Goal: Task Accomplishment & Management: Manage account settings

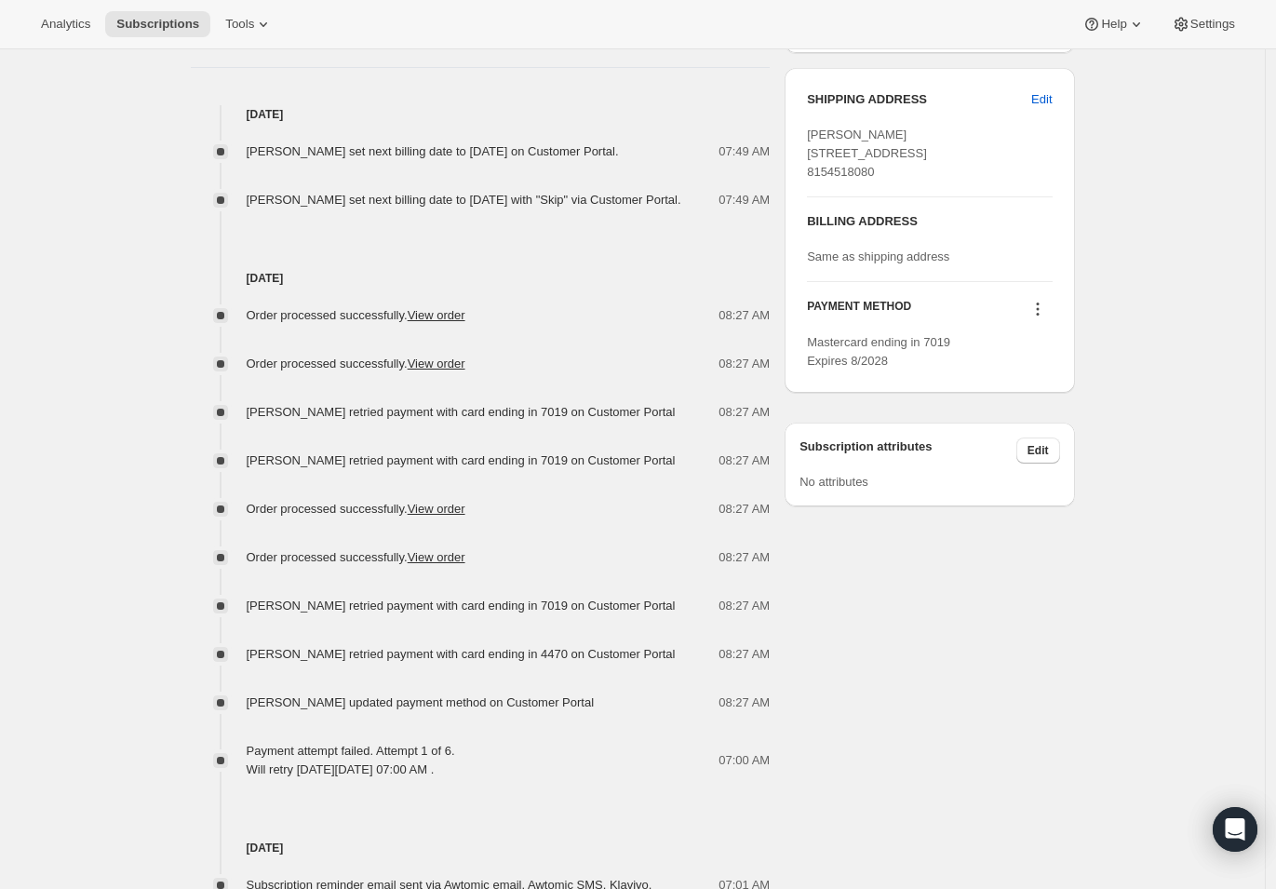
scroll to position [748, 0]
drag, startPoint x: 289, startPoint y: 694, endPoint x: 483, endPoint y: 695, distance: 194.6
click at [483, 660] on span "[PERSON_NAME] retried payment with card ending in 4470 on Customer Portal" at bounding box center [461, 653] width 429 height 14
click at [384, 660] on span "[PERSON_NAME] retried payment with card ending in 4470 on Customer Portal" at bounding box center [461, 653] width 429 height 14
drag, startPoint x: 344, startPoint y: 690, endPoint x: 438, endPoint y: 690, distance: 95.0
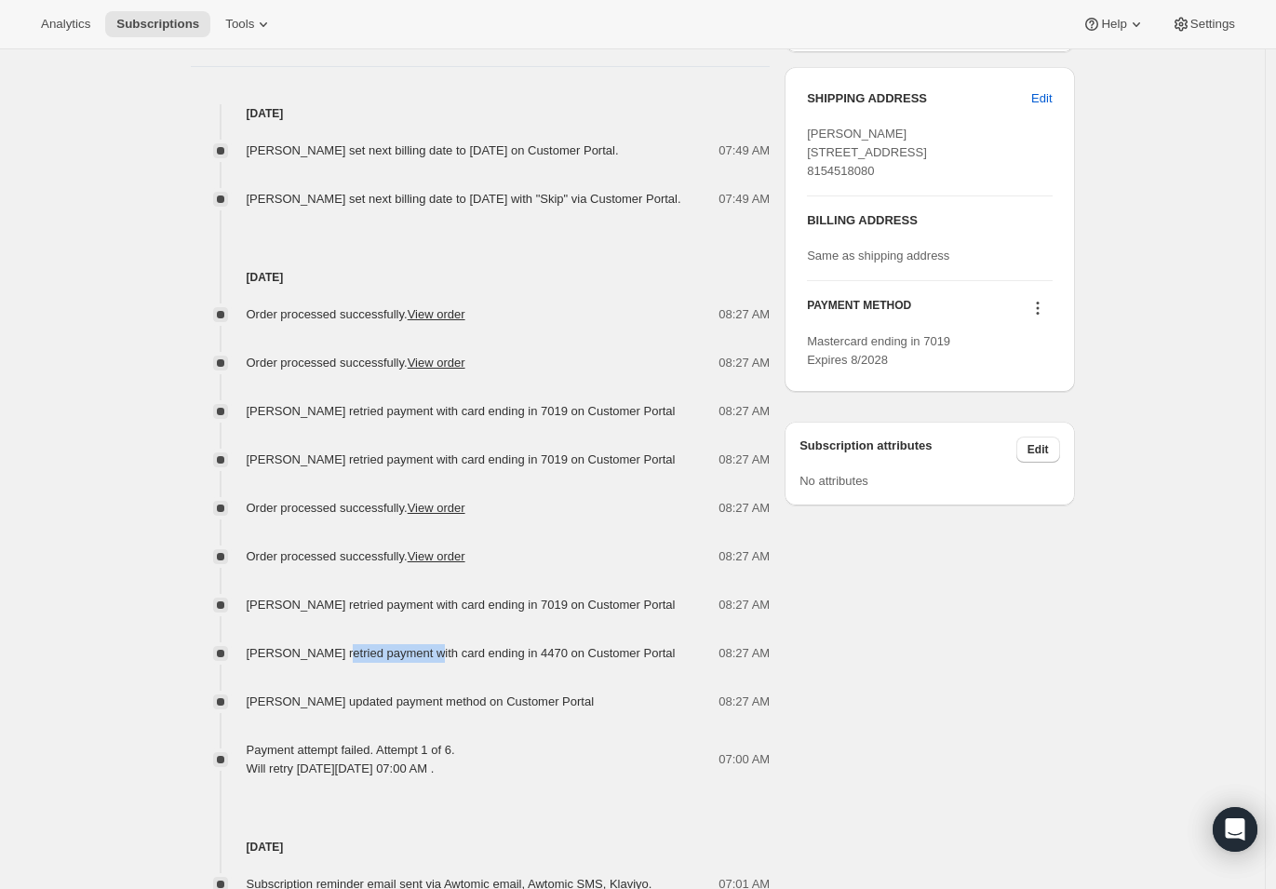
click at [438, 660] on span "[PERSON_NAME] retried payment with card ending in 4470 on Customer Portal" at bounding box center [461, 653] width 429 height 14
click at [468, 660] on span "[PERSON_NAME] retried payment with card ending in 4470 on Customer Portal" at bounding box center [461, 653] width 429 height 14
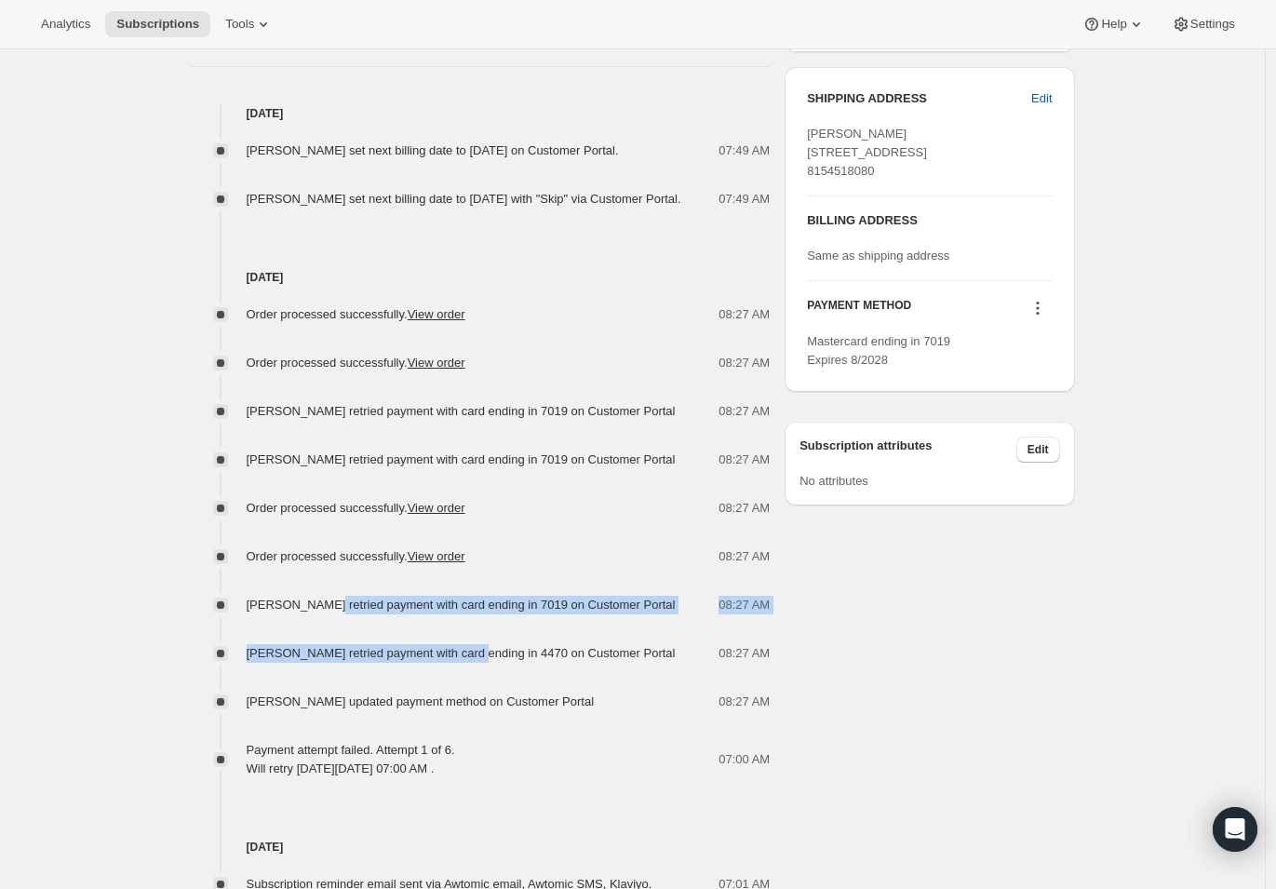
drag, startPoint x: 489, startPoint y: 689, endPoint x: 331, endPoint y: 644, distance: 163.6
click at [331, 644] on div "Order processed successfully. View order 08:27 AM Order processed successfully.…" at bounding box center [481, 533] width 580 height 492
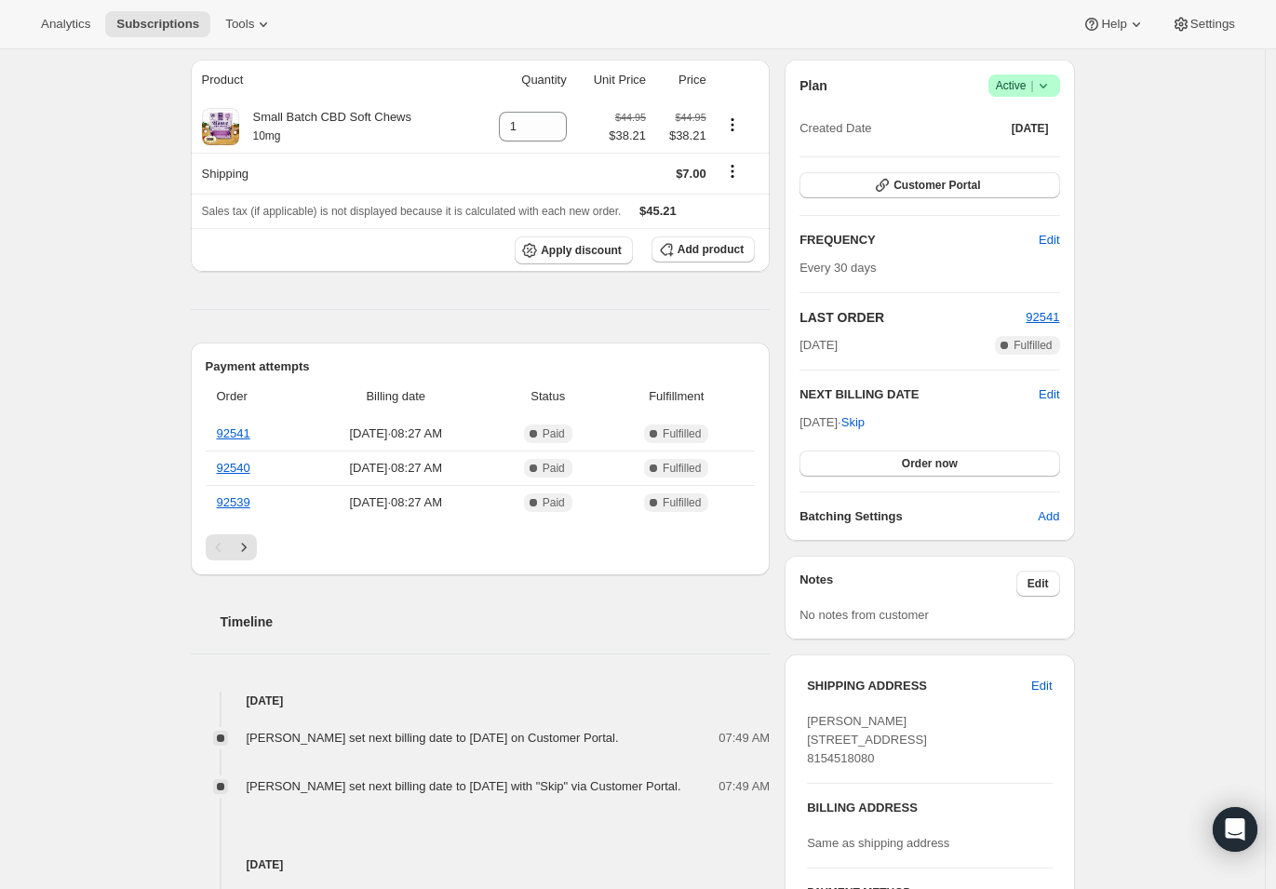
scroll to position [172, 0]
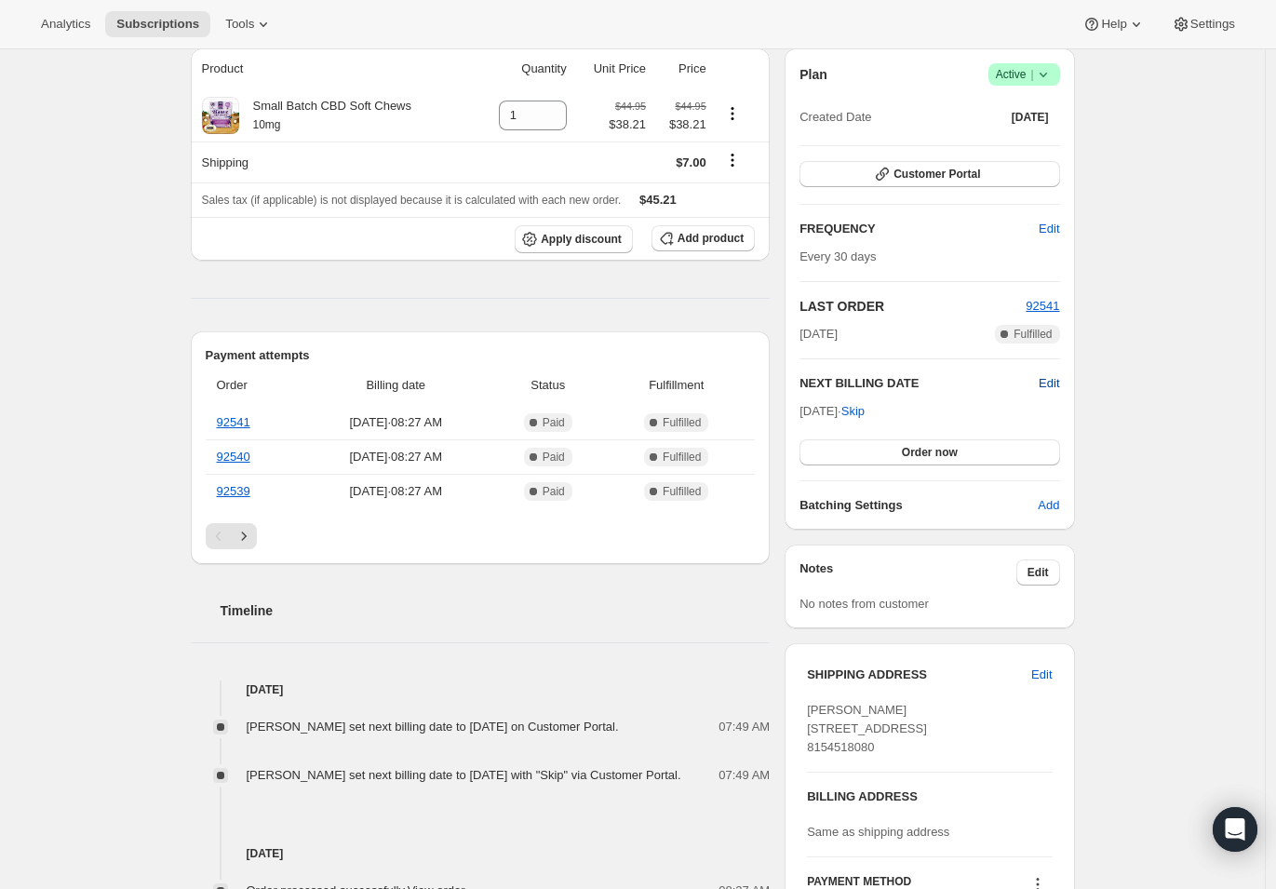
click at [1056, 377] on span "Edit" at bounding box center [1049, 383] width 20 height 19
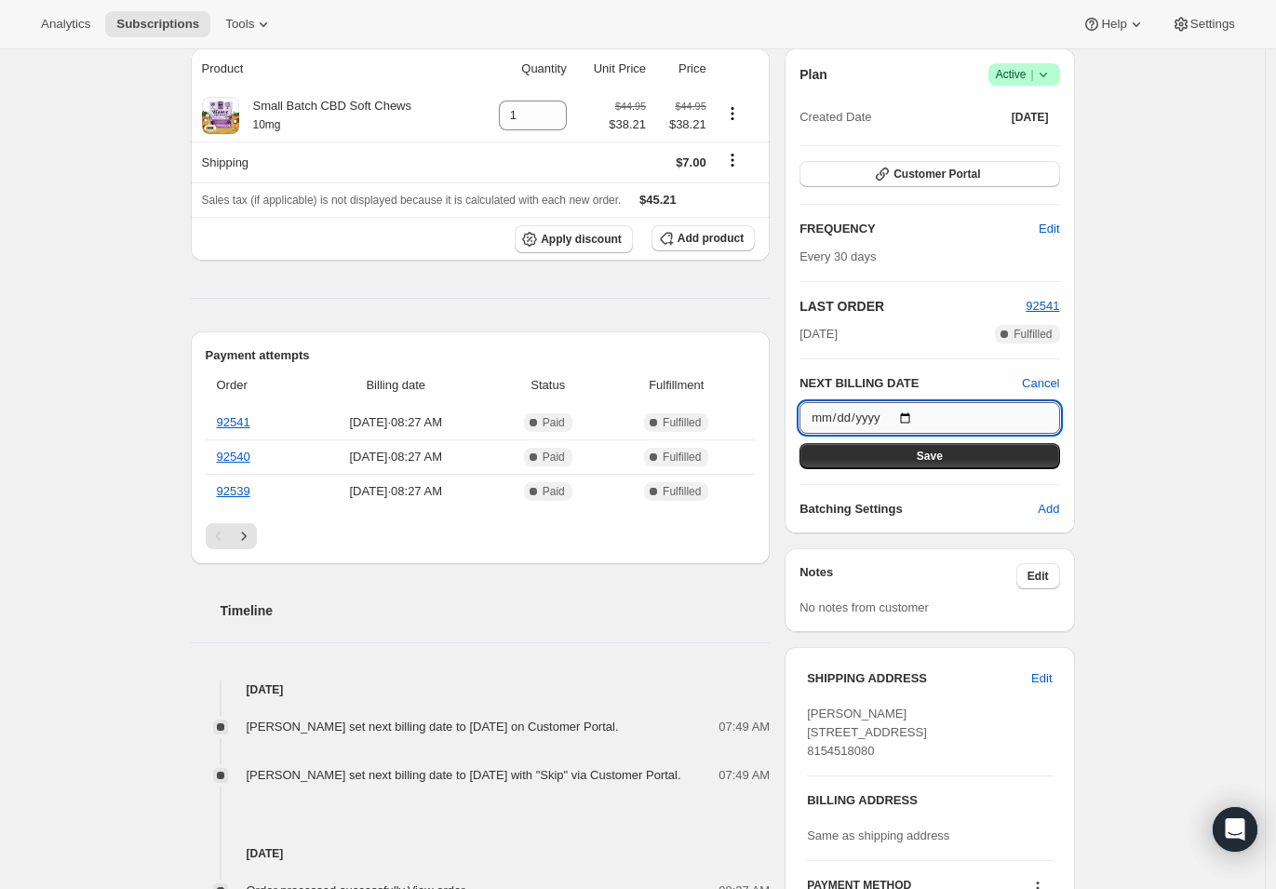
click at [908, 416] on input "[DATE]" at bounding box center [930, 418] width 260 height 32
click at [921, 415] on input "[DATE]" at bounding box center [930, 418] width 260 height 32
type input "[DATE]"
click at [926, 462] on span "Save" at bounding box center [930, 456] width 26 height 15
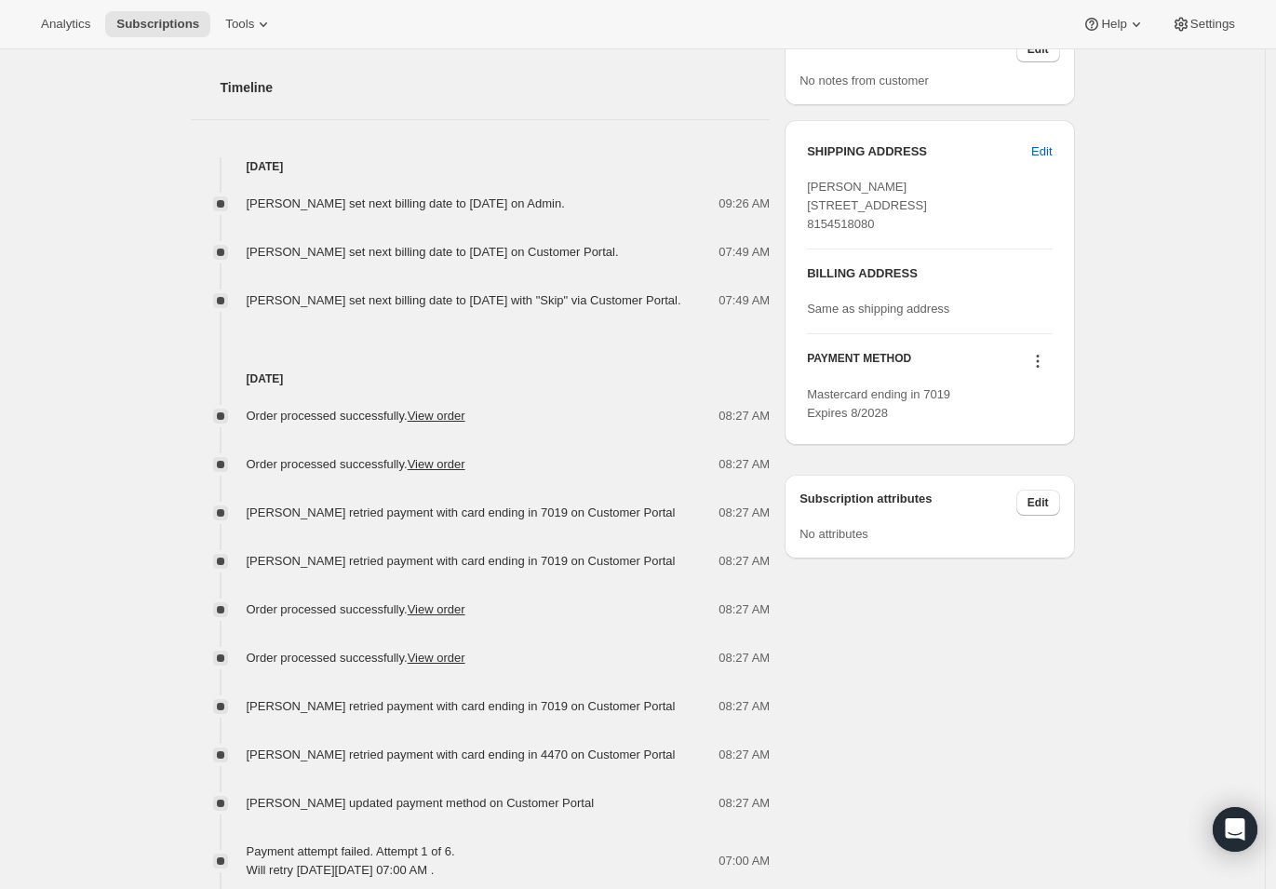
scroll to position [893, 0]
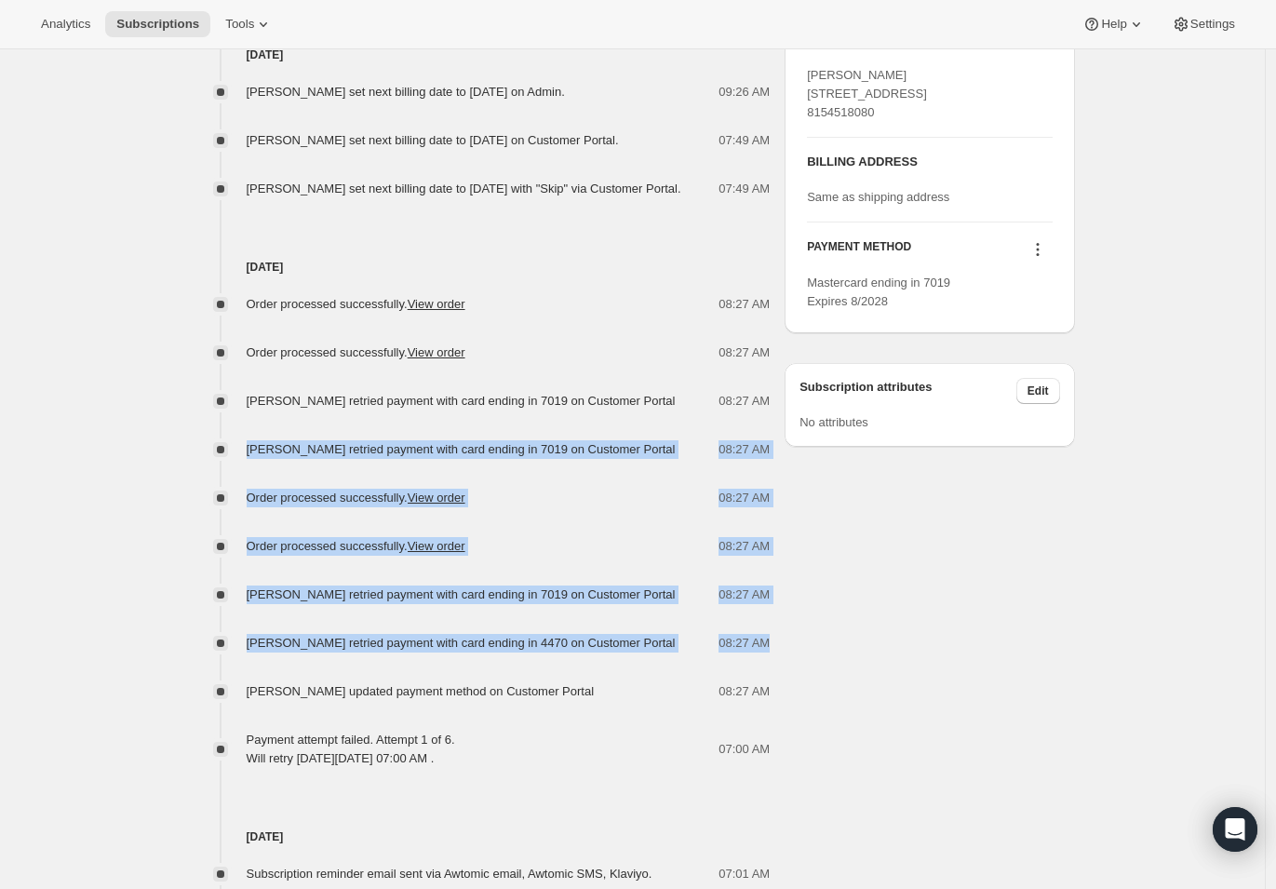
drag, startPoint x: 794, startPoint y: 681, endPoint x: 190, endPoint y: 456, distance: 644.8
click at [190, 456] on div "[PERSON_NAME] [EMAIL_ADDRESS][DOMAIN_NAME] · [PHONE_NUMBER] 1 subscription $1,1…" at bounding box center [625, 235] width 899 height 1874
click at [190, 458] on div "[PERSON_NAME] [EMAIL_ADDRESS][DOMAIN_NAME] · [PHONE_NUMBER] 1 subscription $1,1…" at bounding box center [625, 235] width 899 height 1874
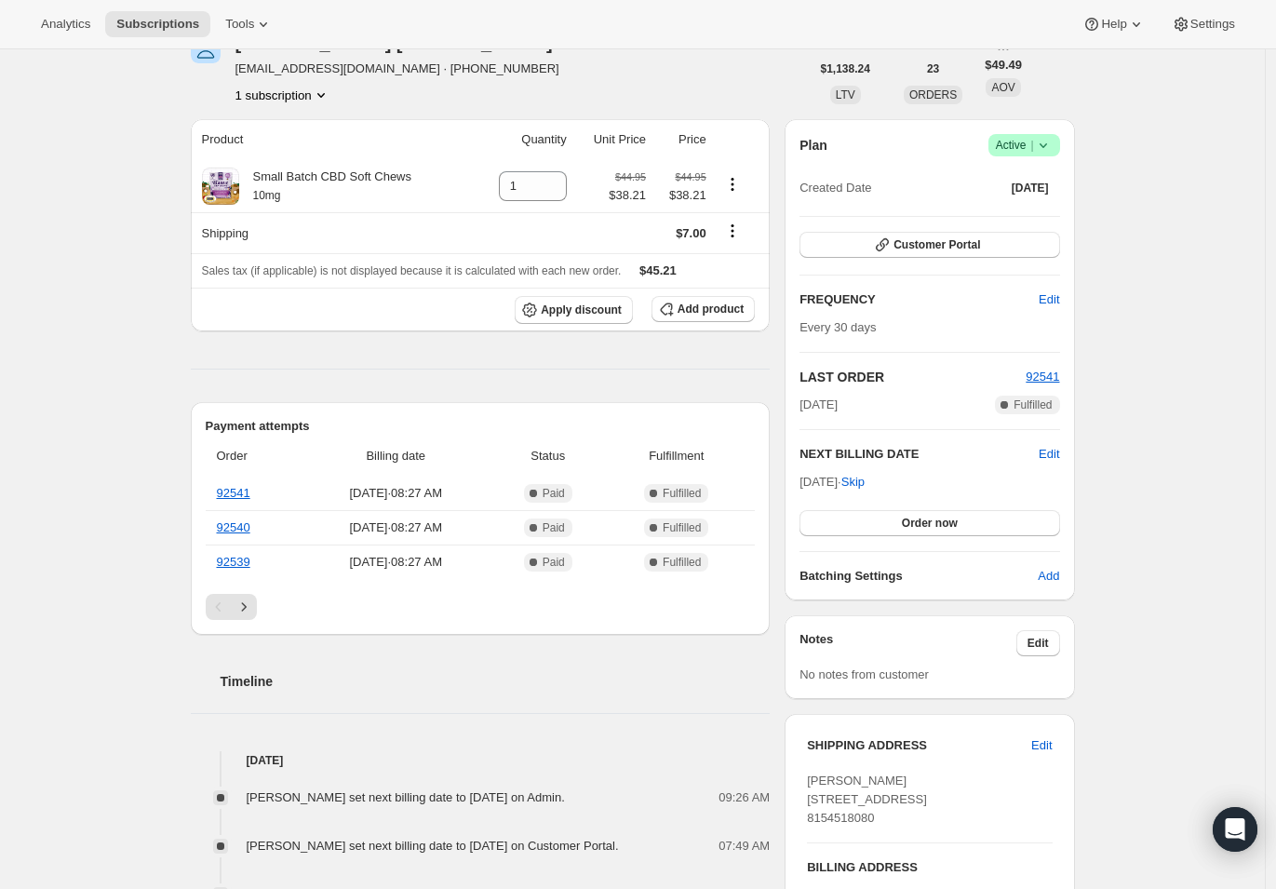
scroll to position [184, 0]
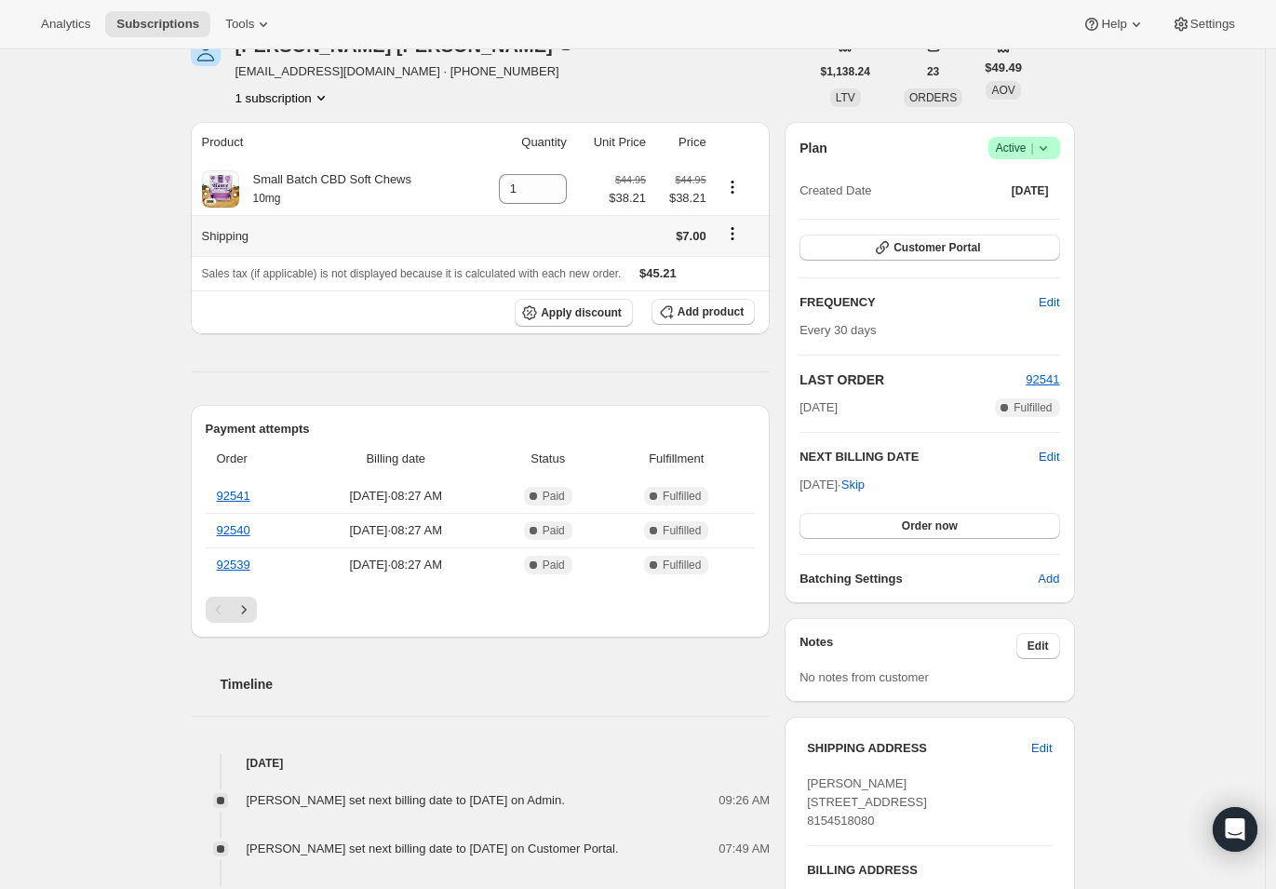
click at [736, 232] on icon "Shipping actions" at bounding box center [732, 233] width 19 height 19
click at [731, 264] on span "Edit shipping rate" at bounding box center [735, 270] width 93 height 14
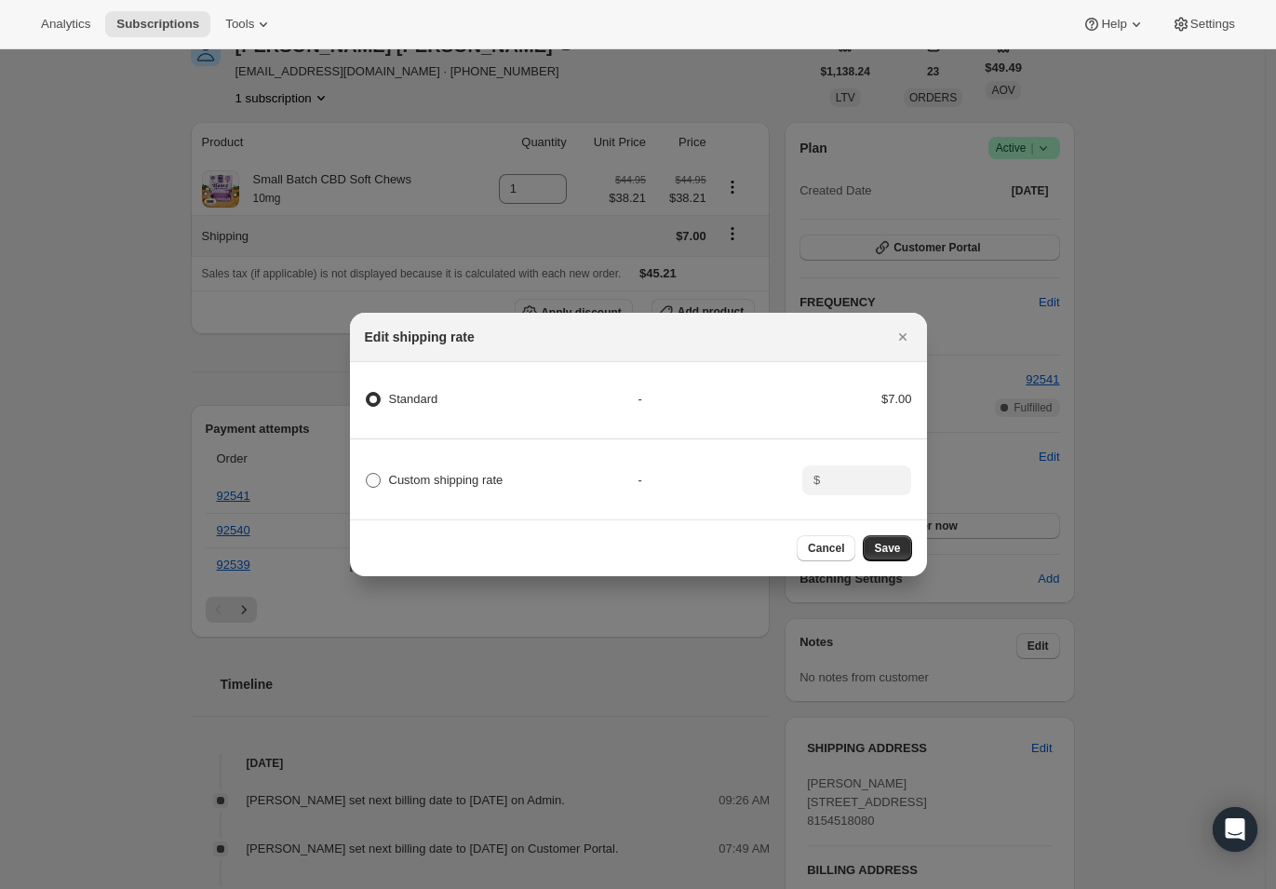
click at [439, 477] on span "Custom shipping rate" at bounding box center [446, 480] width 115 height 14
click at [367, 474] on input "Custom shipping rate" at bounding box center [366, 473] width 1 height 1
radio input "true"
radio input "false"
click at [900, 556] on span "Save" at bounding box center [887, 548] width 26 height 15
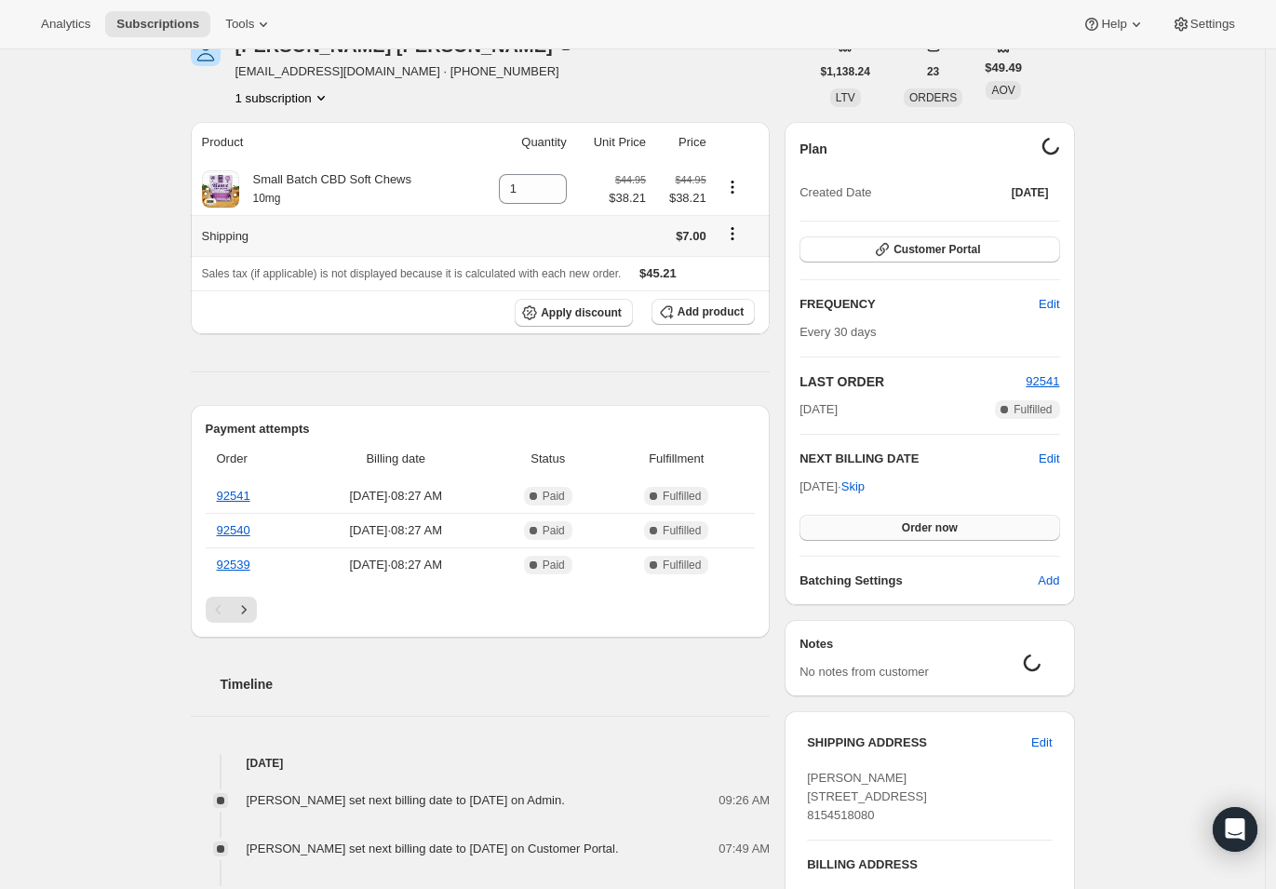
scroll to position [270, 0]
click at [739, 236] on icon "Shipping actions" at bounding box center [732, 233] width 19 height 19
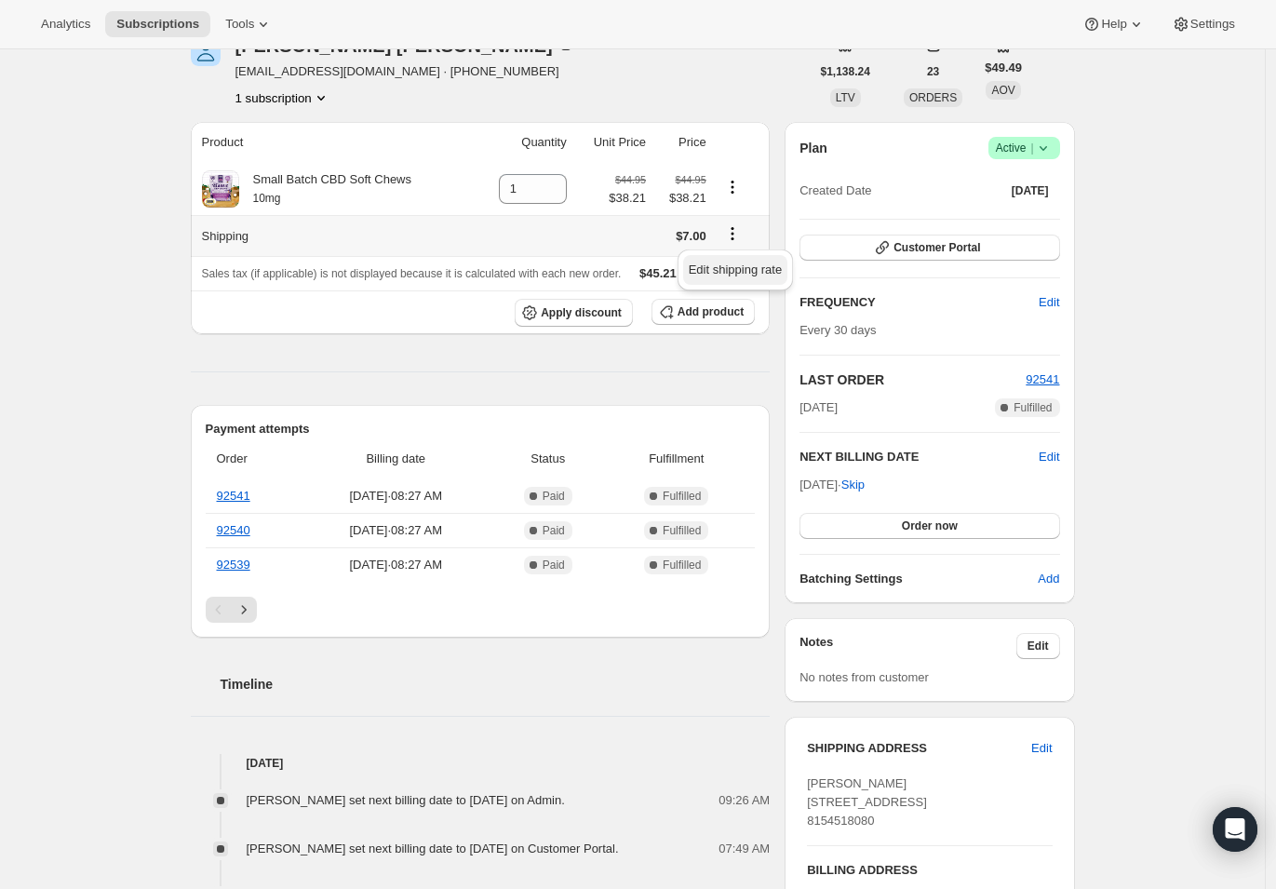
click at [733, 269] on span "Edit shipping rate" at bounding box center [735, 270] width 93 height 14
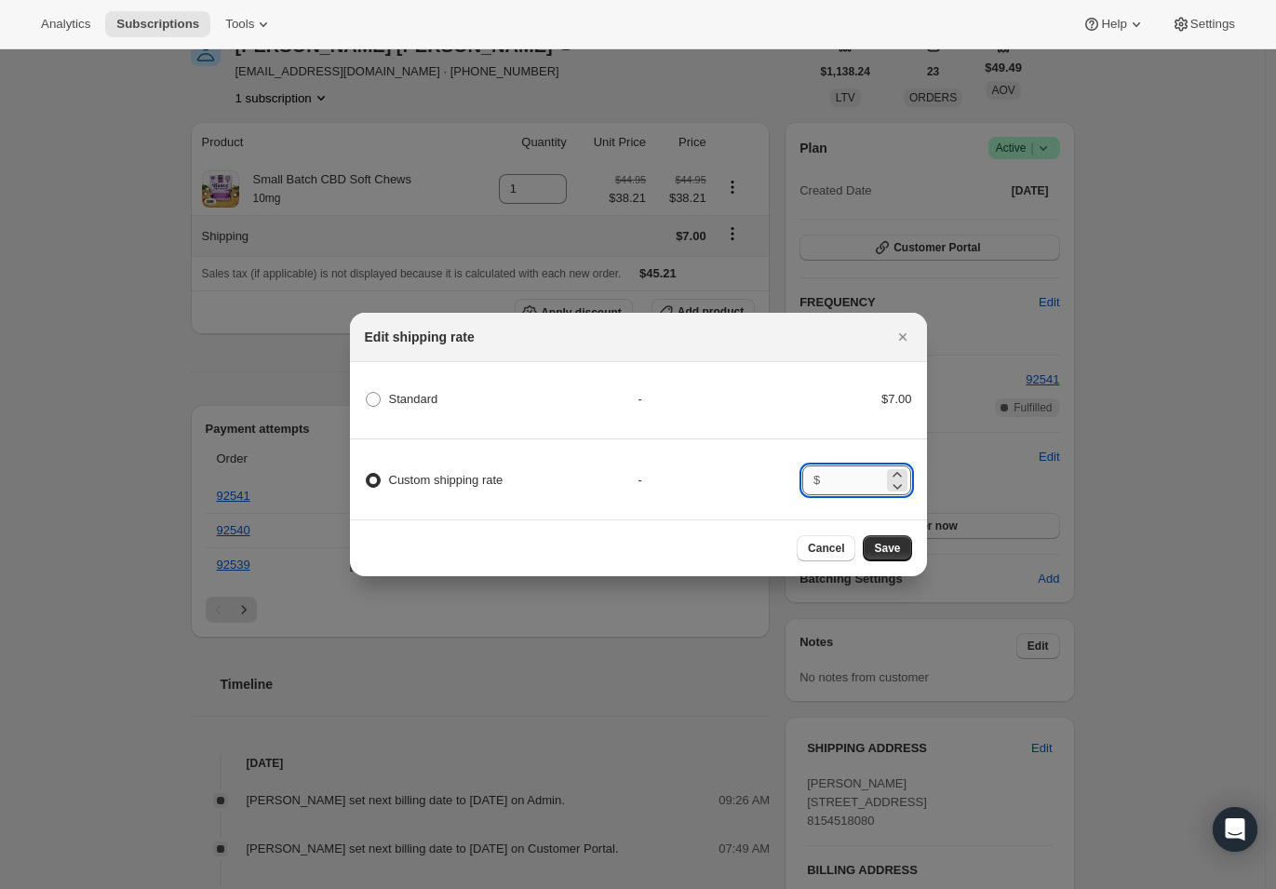
drag, startPoint x: 856, startPoint y: 479, endPoint x: 868, endPoint y: 479, distance: 11.2
click at [859, 479] on input ":rdt:" at bounding box center [855, 480] width 58 height 30
radio input "true"
click at [699, 484] on div "Custom shipping rate - $" at bounding box center [638, 471] width 583 height 65
click at [425, 479] on span "Custom shipping rate" at bounding box center [446, 480] width 115 height 14
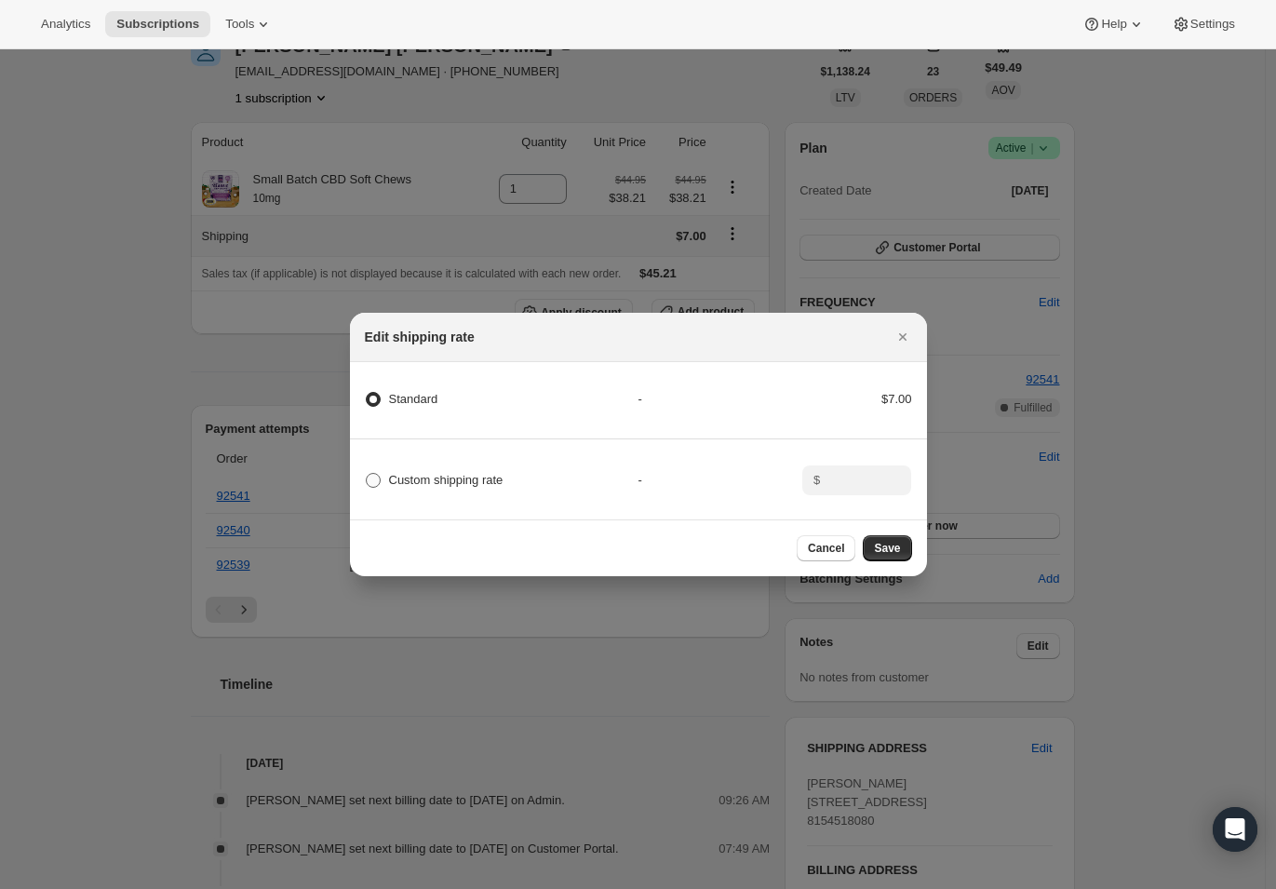
click at [367, 474] on input "Custom shipping rate" at bounding box center [366, 473] width 1 height 1
radio input "true"
radio input "false"
click at [858, 479] on input ":rdt:" at bounding box center [855, 480] width 58 height 30
type input "0"
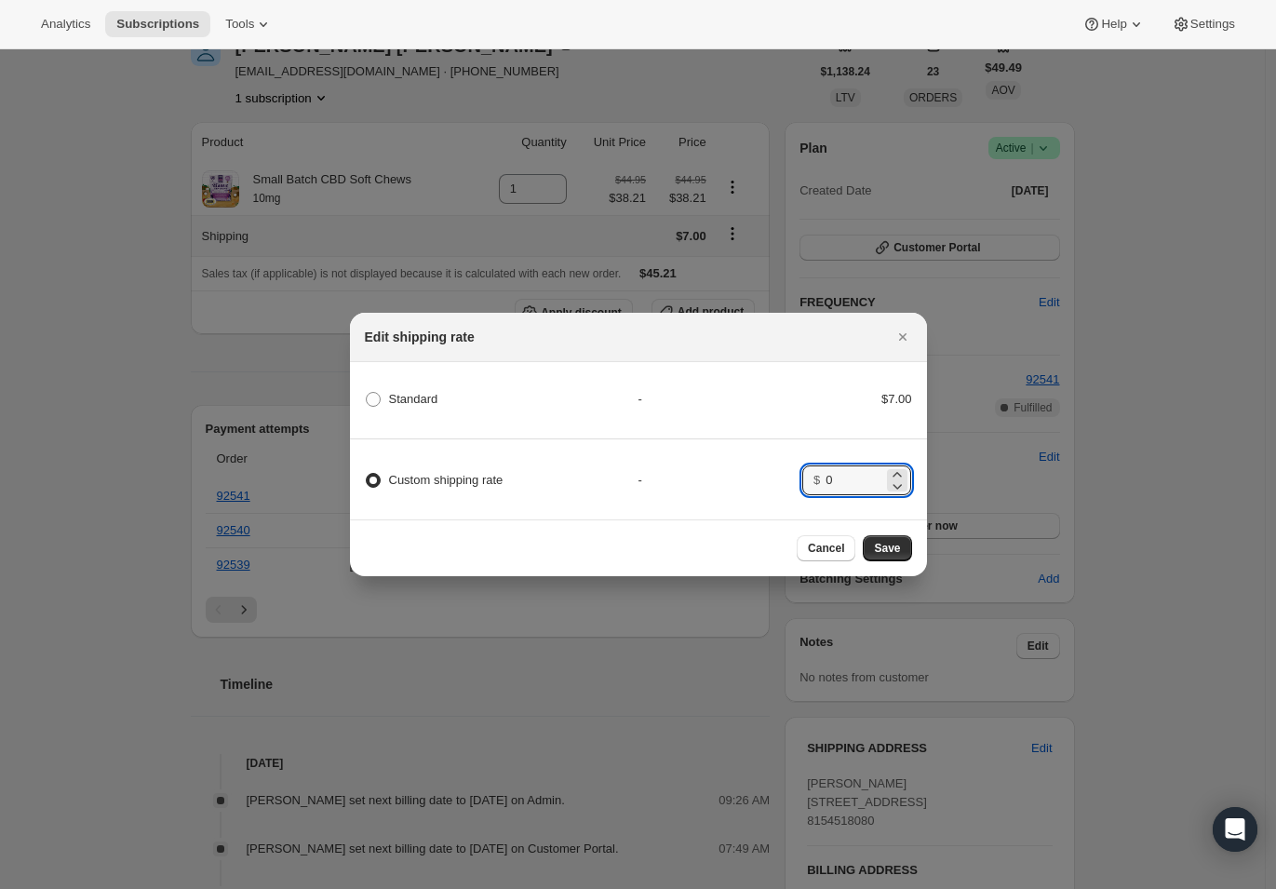
click at [900, 557] on button "Save" at bounding box center [887, 548] width 48 height 26
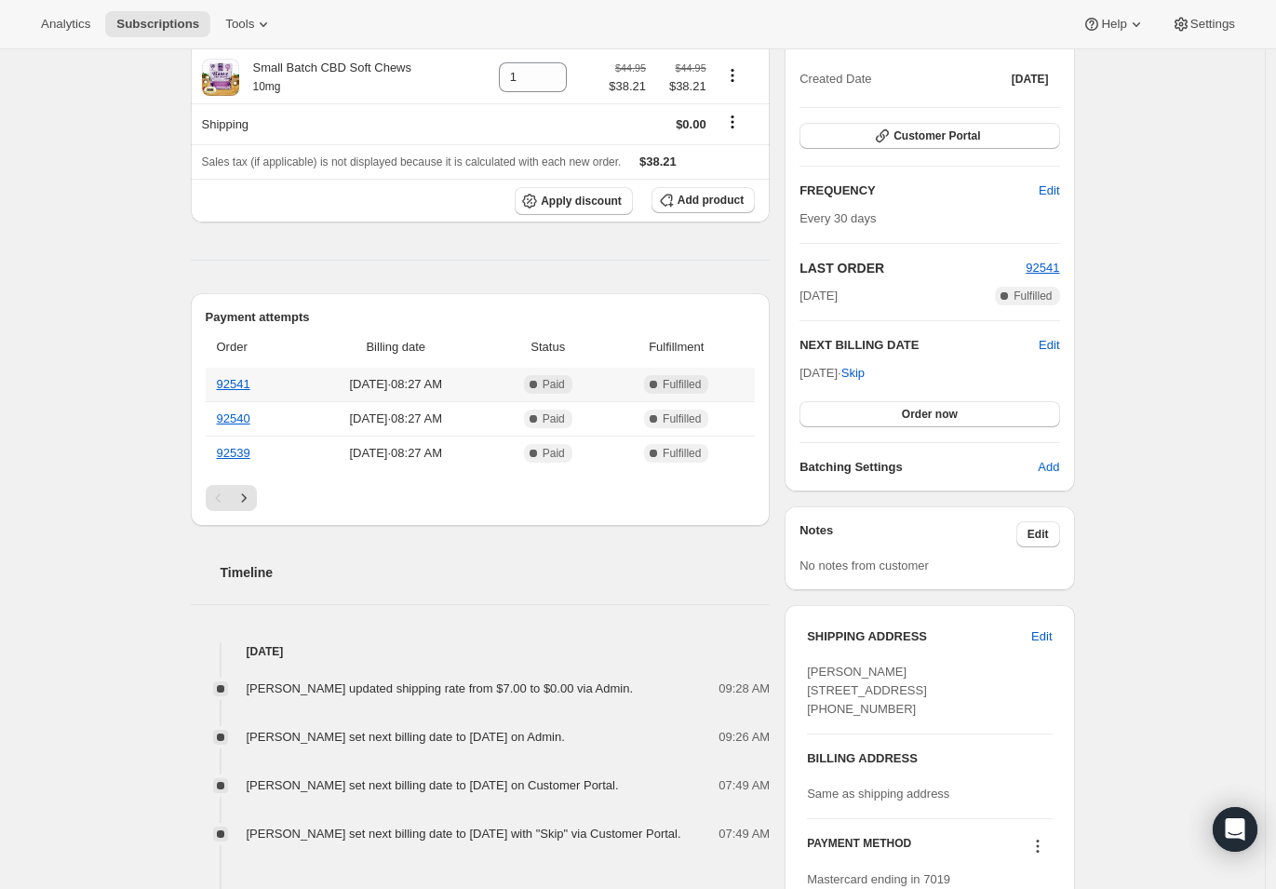
scroll to position [587, 0]
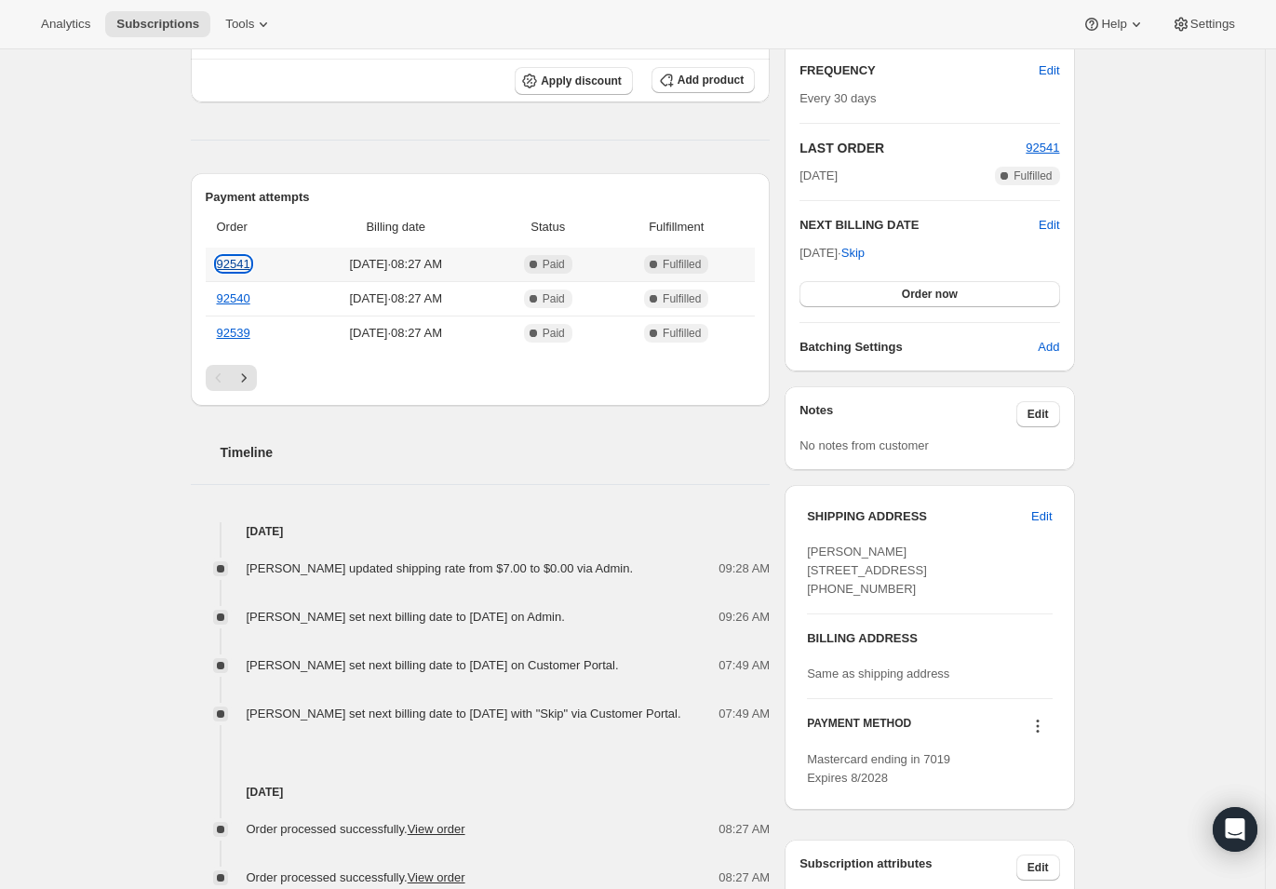
click at [245, 263] on link "92541" at bounding box center [234, 264] width 34 height 14
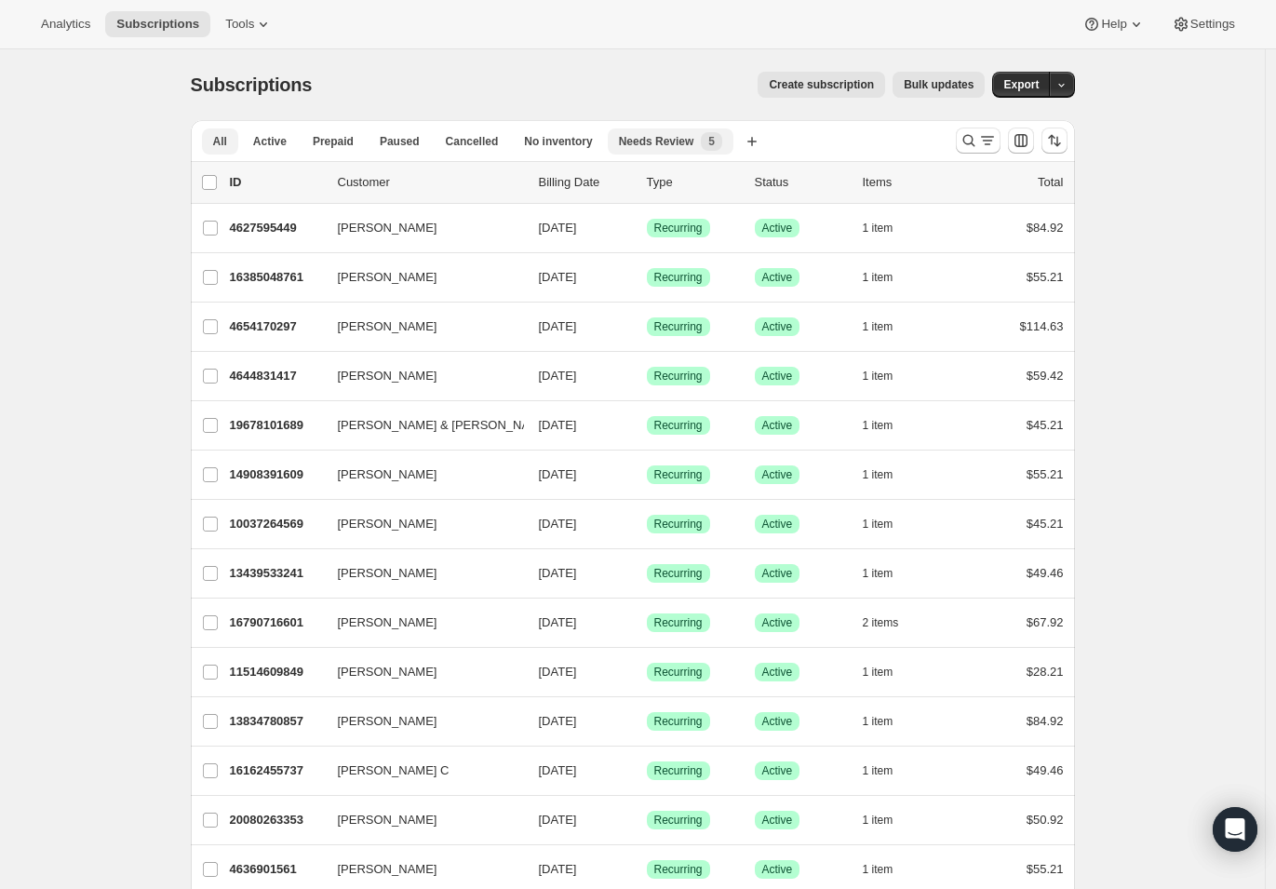
click at [703, 150] on div "Needs Review New 5" at bounding box center [670, 141] width 103 height 19
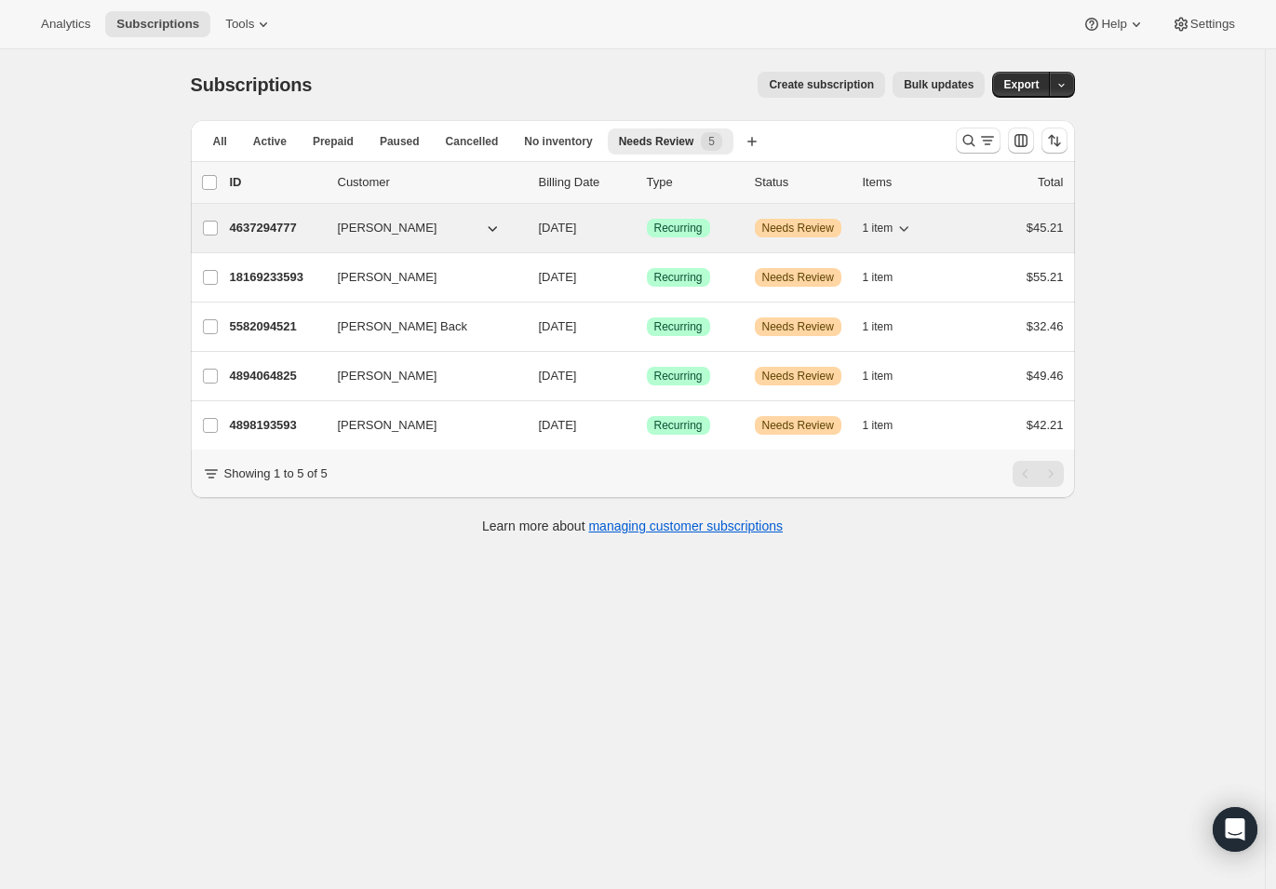
click at [280, 234] on p "4637294777" at bounding box center [276, 228] width 93 height 19
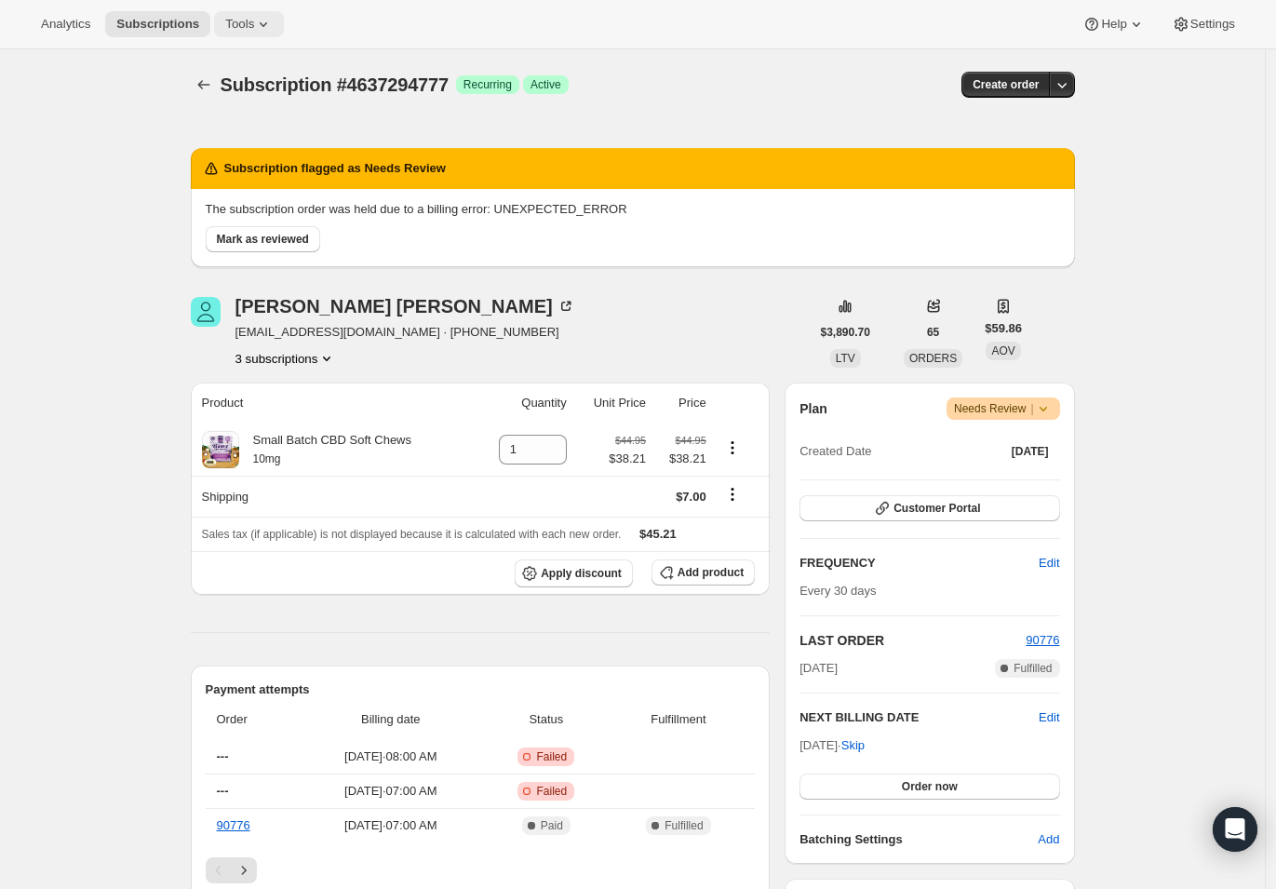
click at [254, 21] on span "Tools" at bounding box center [239, 24] width 29 height 15
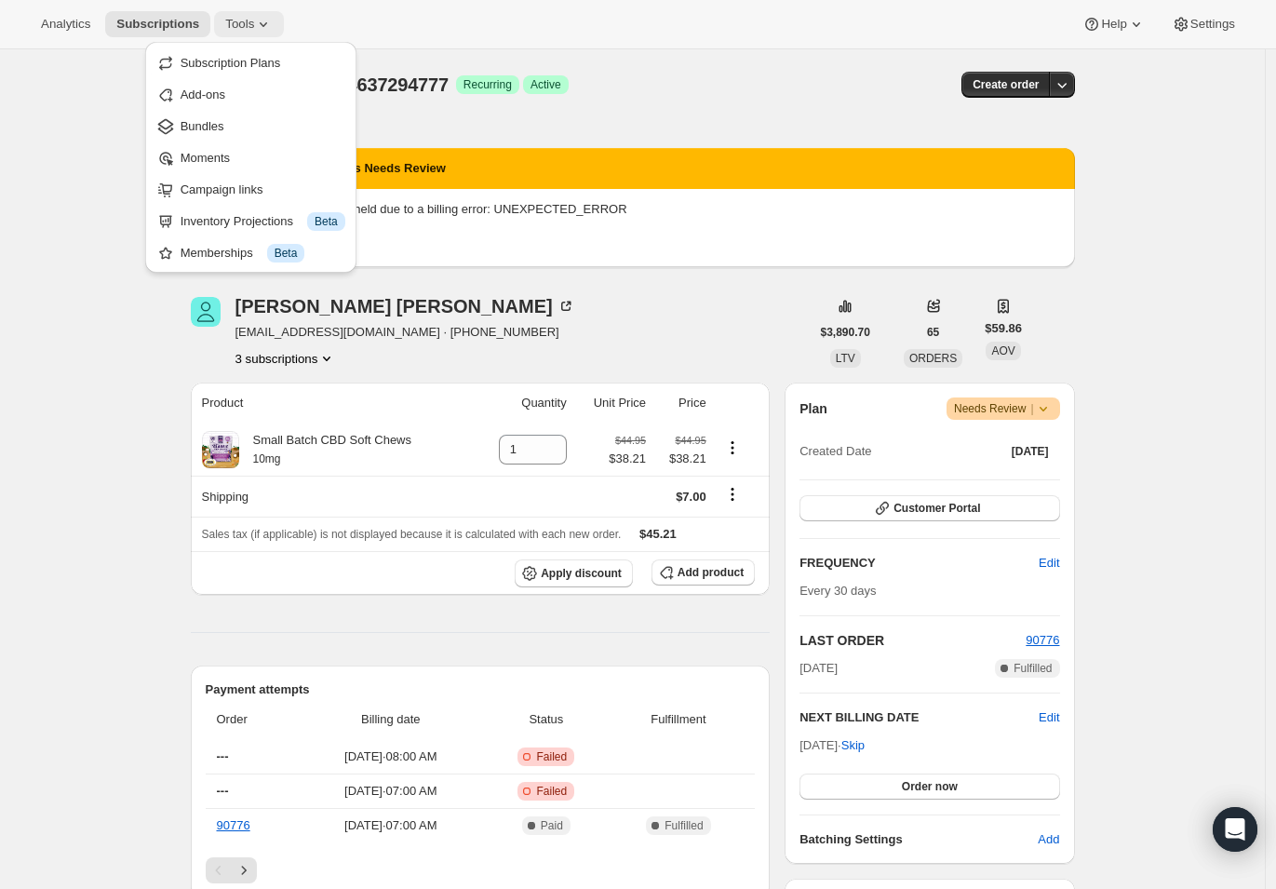
click at [254, 24] on span "Tools" at bounding box center [239, 24] width 29 height 15
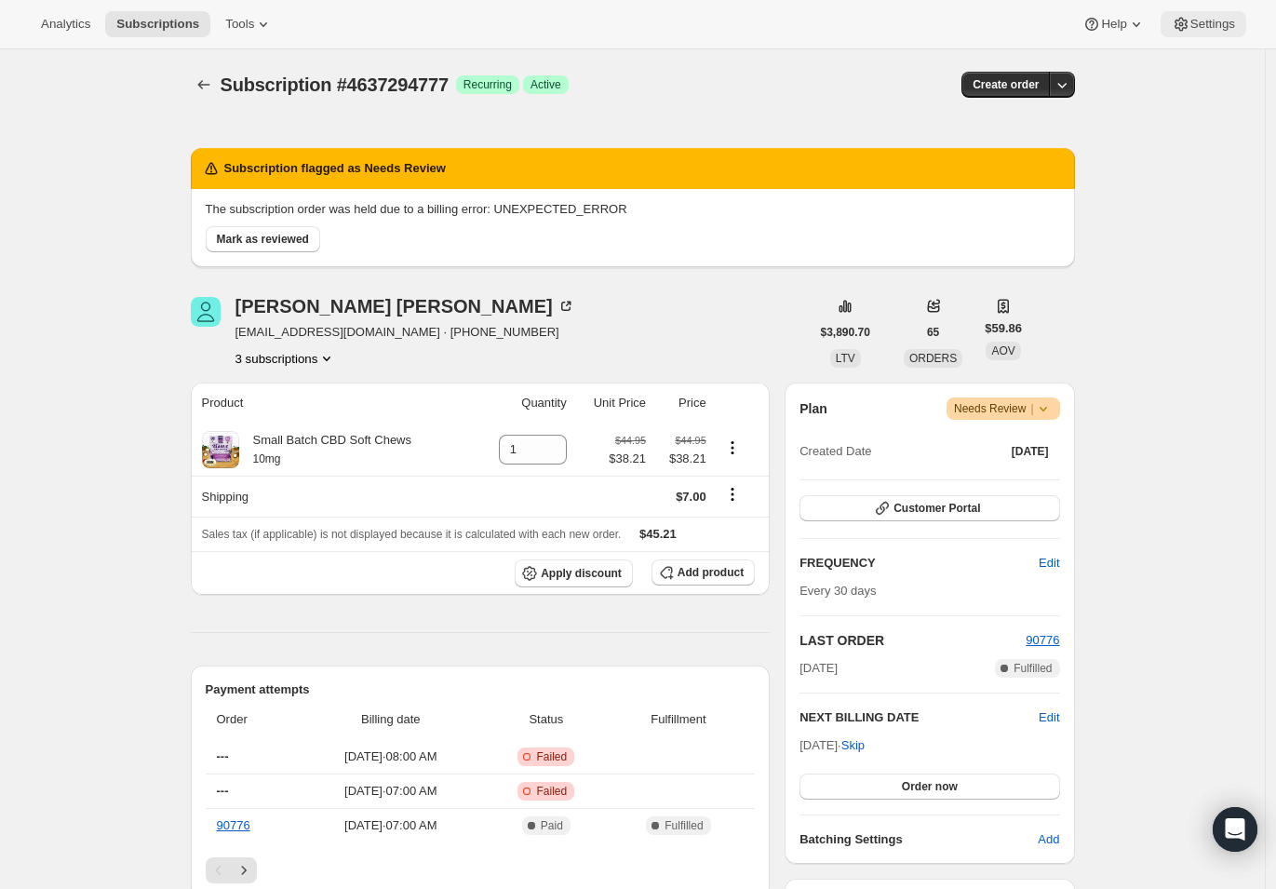
click at [1241, 27] on button "Settings" at bounding box center [1204, 24] width 86 height 26
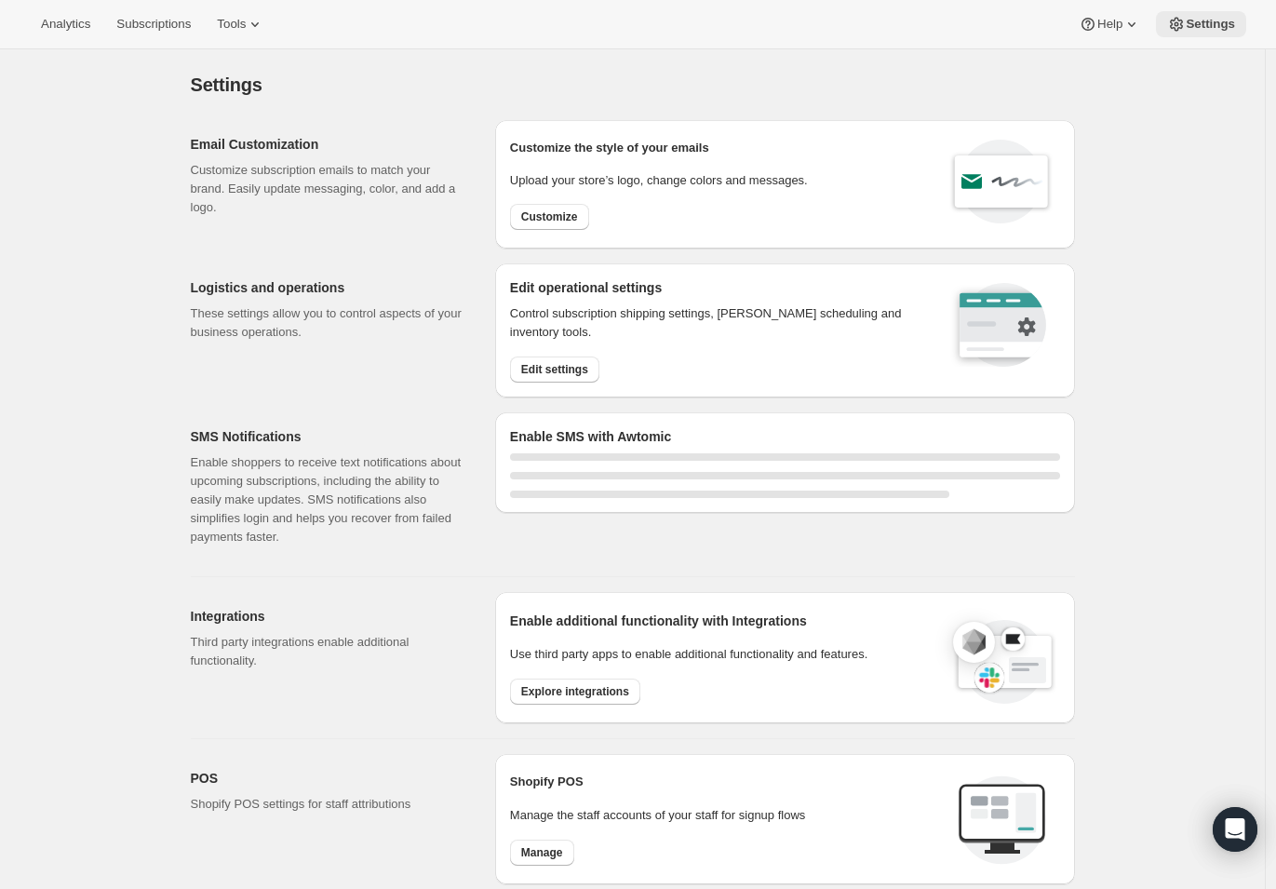
select select "20:00"
select select "08:00"
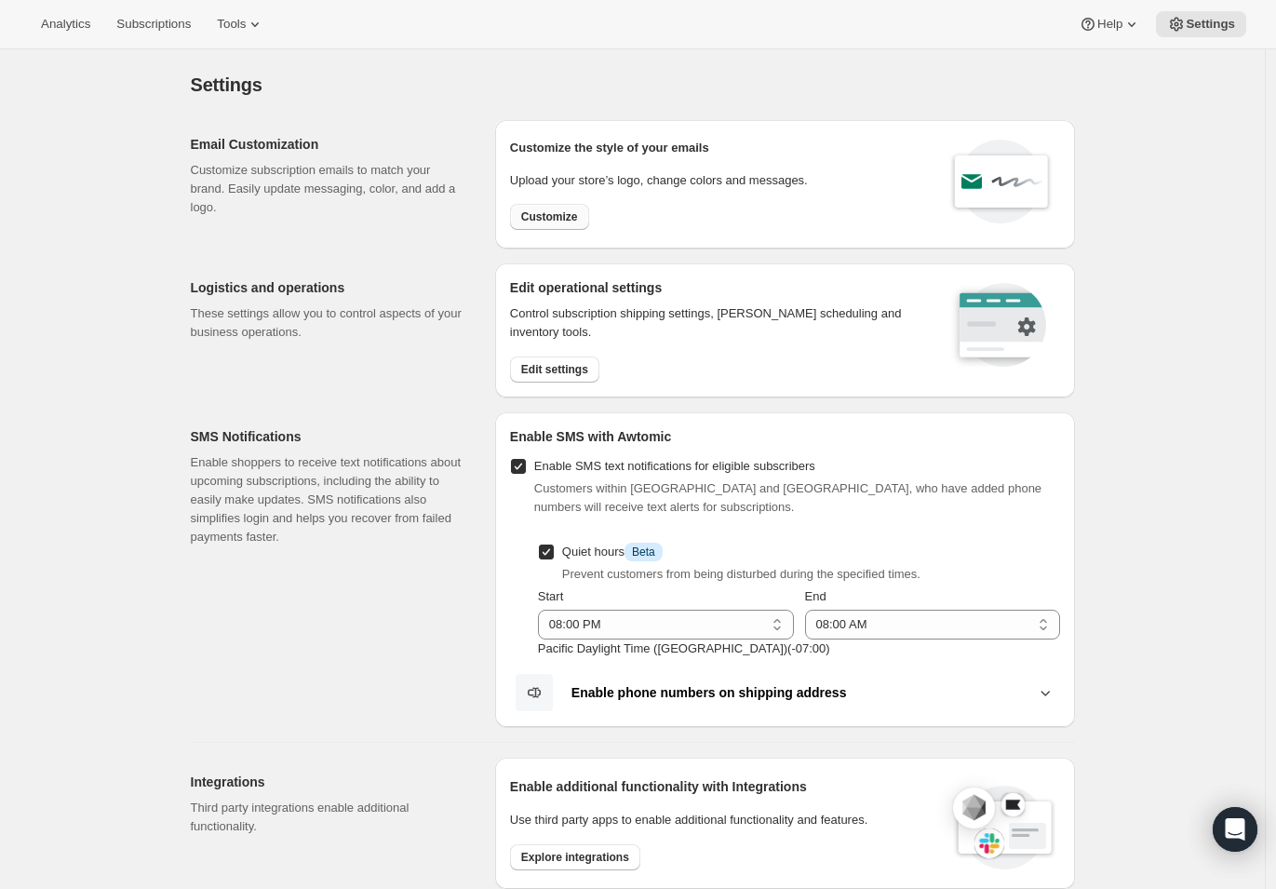
click at [562, 221] on span "Customize" at bounding box center [549, 216] width 57 height 15
select select "subscriptionMessage"
select select "5"
select select "15"
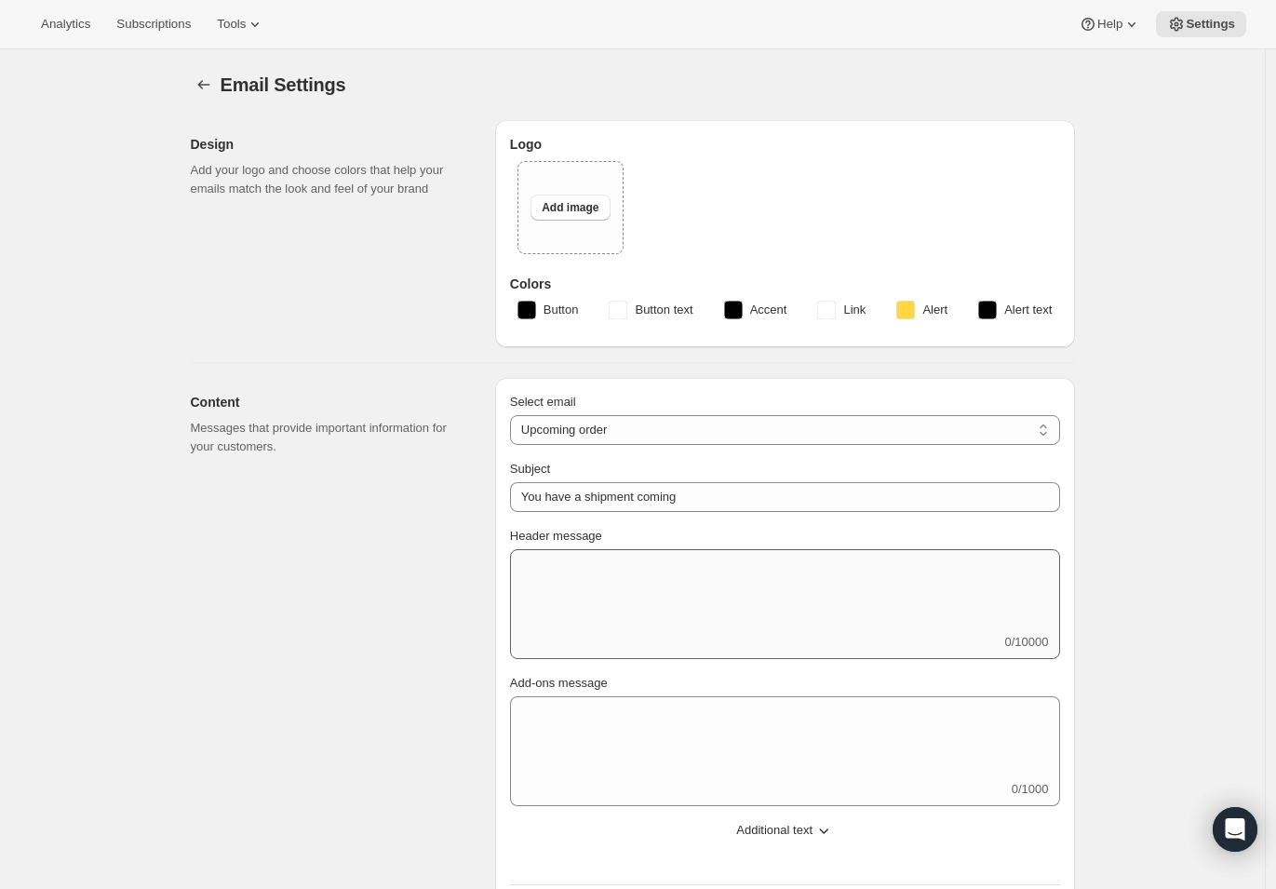
type input "You have a shipment coming up!"
type textarea "We're processing your next order soon! If you do not need to make any changes t…"
type input "Austin and Kat Subscriptions"
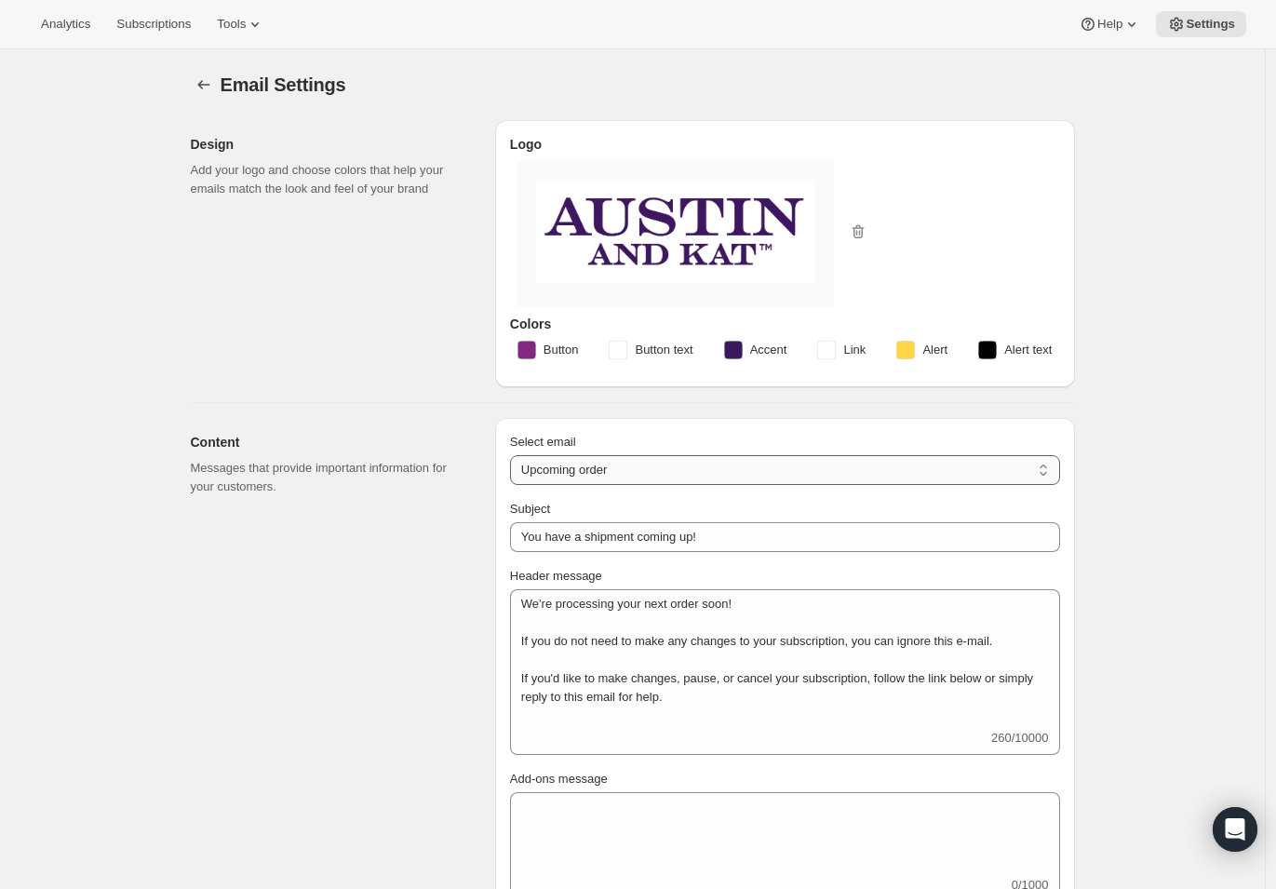
click at [800, 479] on select "New subscription Upcoming order Failed payment Delayed subscription (inventory …" at bounding box center [785, 470] width 550 height 30
select select "cancelledMessage"
click at [515, 455] on select "New subscription Upcoming order Failed payment Delayed subscription (inventory …" at bounding box center [785, 470] width 550 height 30
type input "Your subscription has been cancelled"
type textarea "Your subscription has been cancelled. We're so sad to see you go, but you can a…"
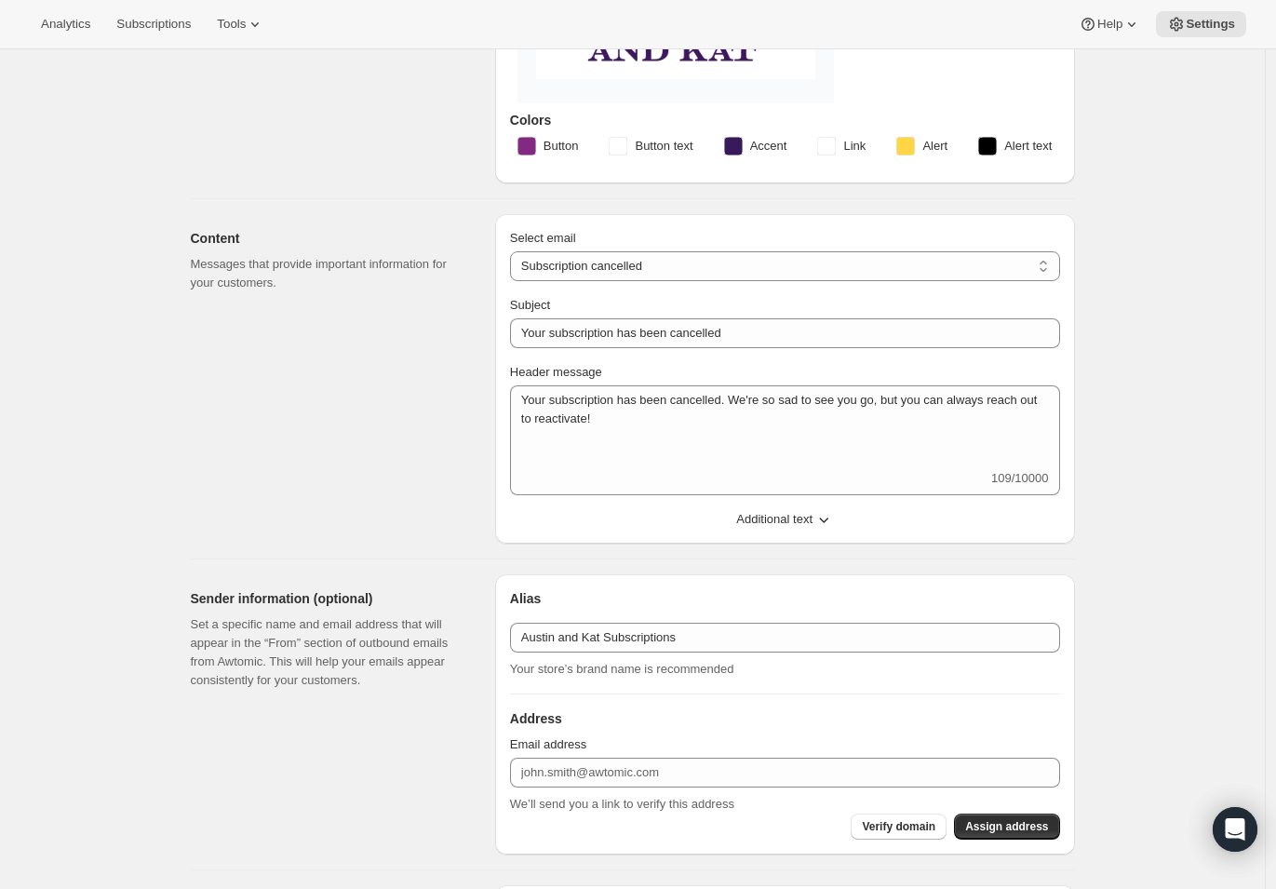
scroll to position [214, 0]
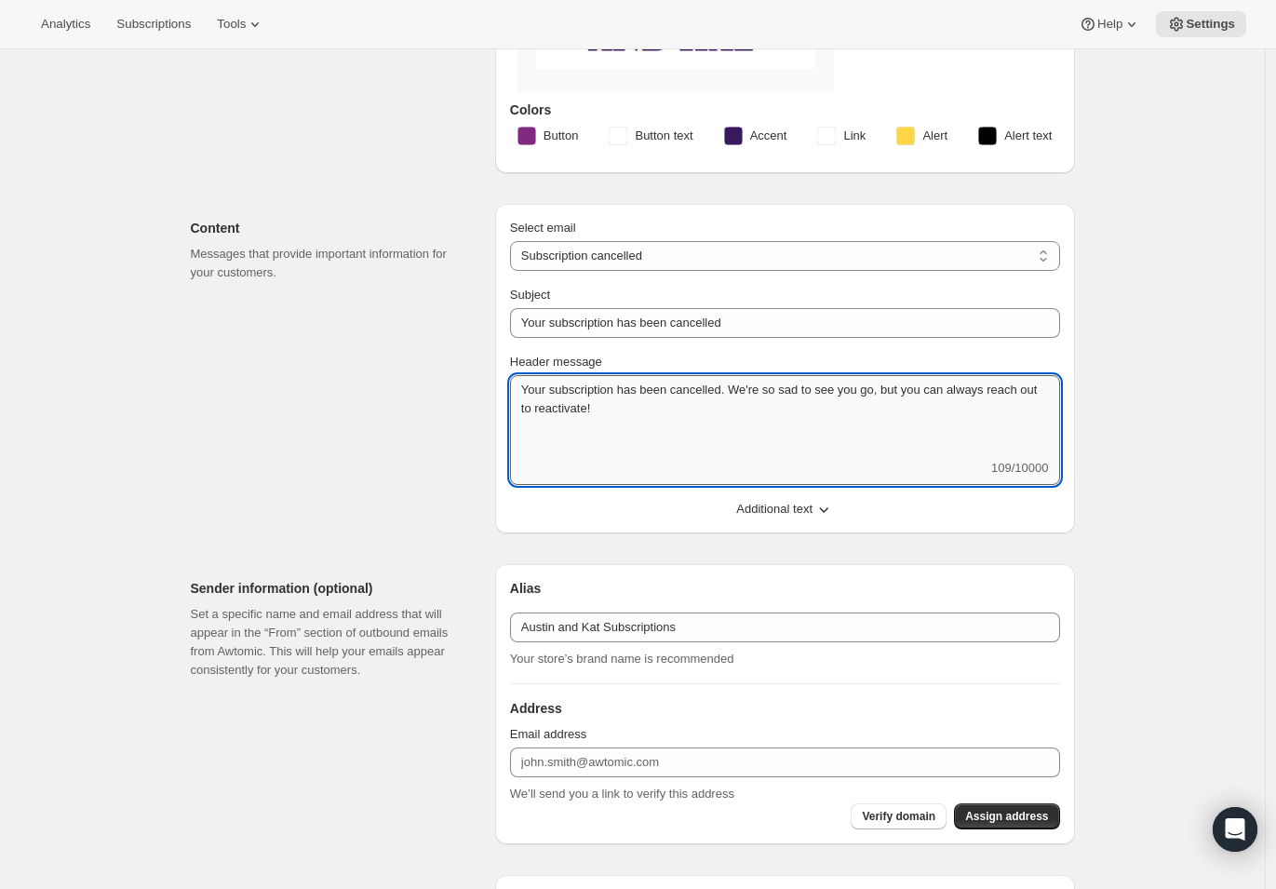
drag, startPoint x: 716, startPoint y: 401, endPoint x: 600, endPoint y: 411, distance: 115.9
click at [425, 387] on div "Content Messages that provide important information for your customers. Select …" at bounding box center [625, 361] width 899 height 344
paste textarea
paste textarea "Your subscription has been cancelled. We appreciate being part of your pet’s ca…"
drag, startPoint x: 1009, startPoint y: 386, endPoint x: 998, endPoint y: 386, distance: 11.2
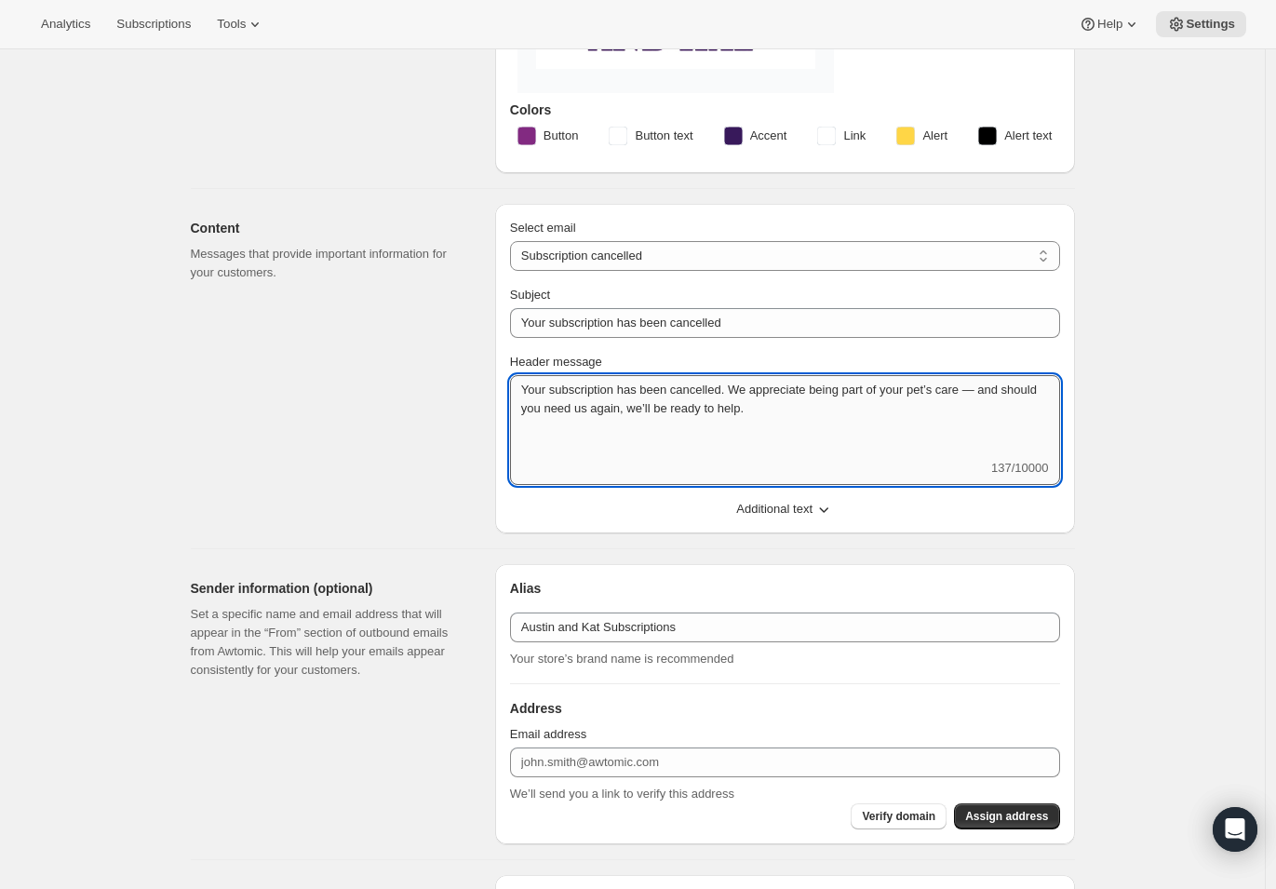
click at [998, 386] on textarea "Your subscription has been cancelled. We appreciate being part of your pet’s ca…" at bounding box center [785, 417] width 550 height 84
click at [663, 408] on textarea "Your subscription has been cancelled. We appreciate being part of your pet’s ca…" at bounding box center [785, 417] width 550 height 84
drag, startPoint x: 676, startPoint y: 406, endPoint x: 661, endPoint y: 409, distance: 15.2
click at [661, 409] on textarea "Your subscription has been cancelled. We appreciate being part of your pet’s ca…" at bounding box center [785, 417] width 550 height 84
drag, startPoint x: 681, startPoint y: 409, endPoint x: 732, endPoint y: 417, distance: 51.9
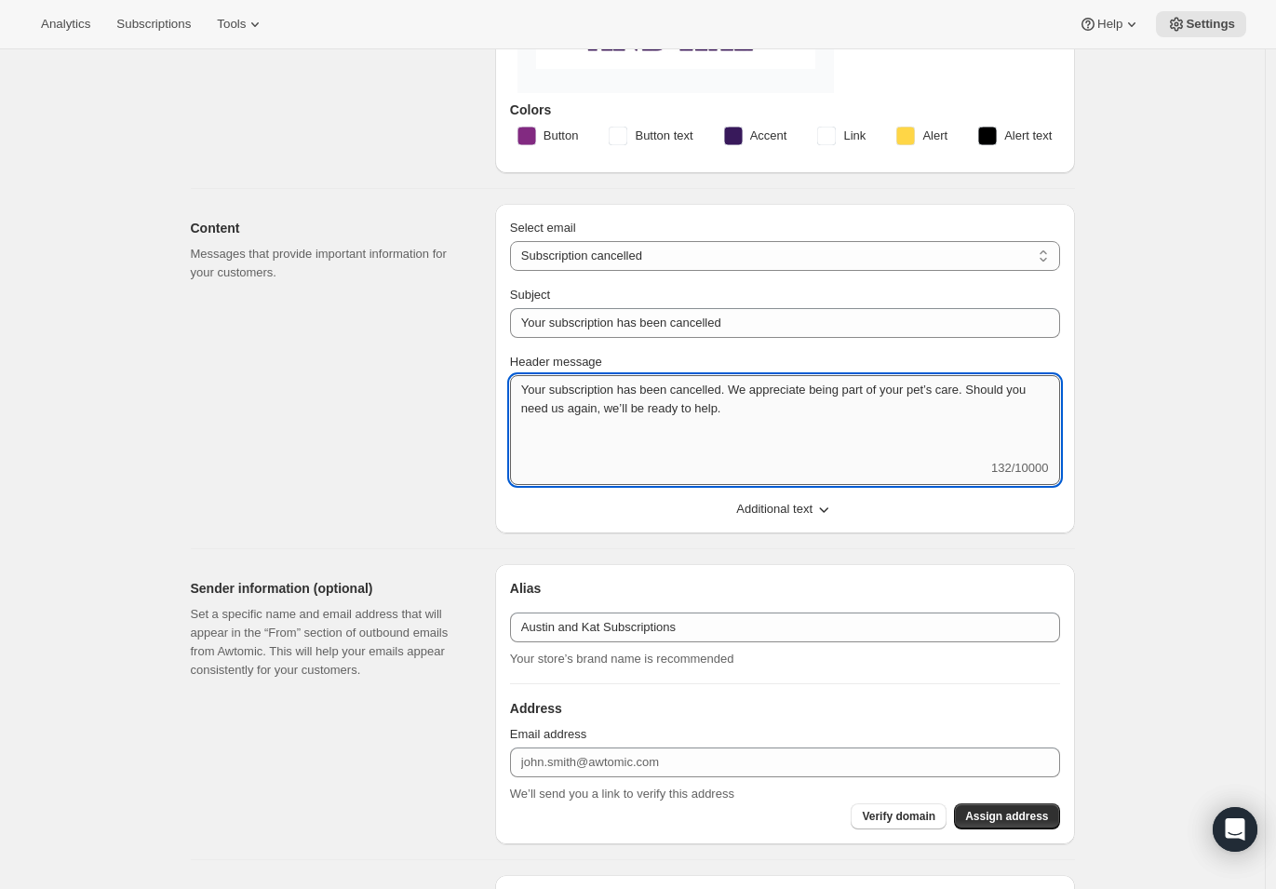
click at [661, 408] on textarea "Your subscription has been cancelled. We appreciate being part of your pet’s ca…" at bounding box center [785, 417] width 550 height 84
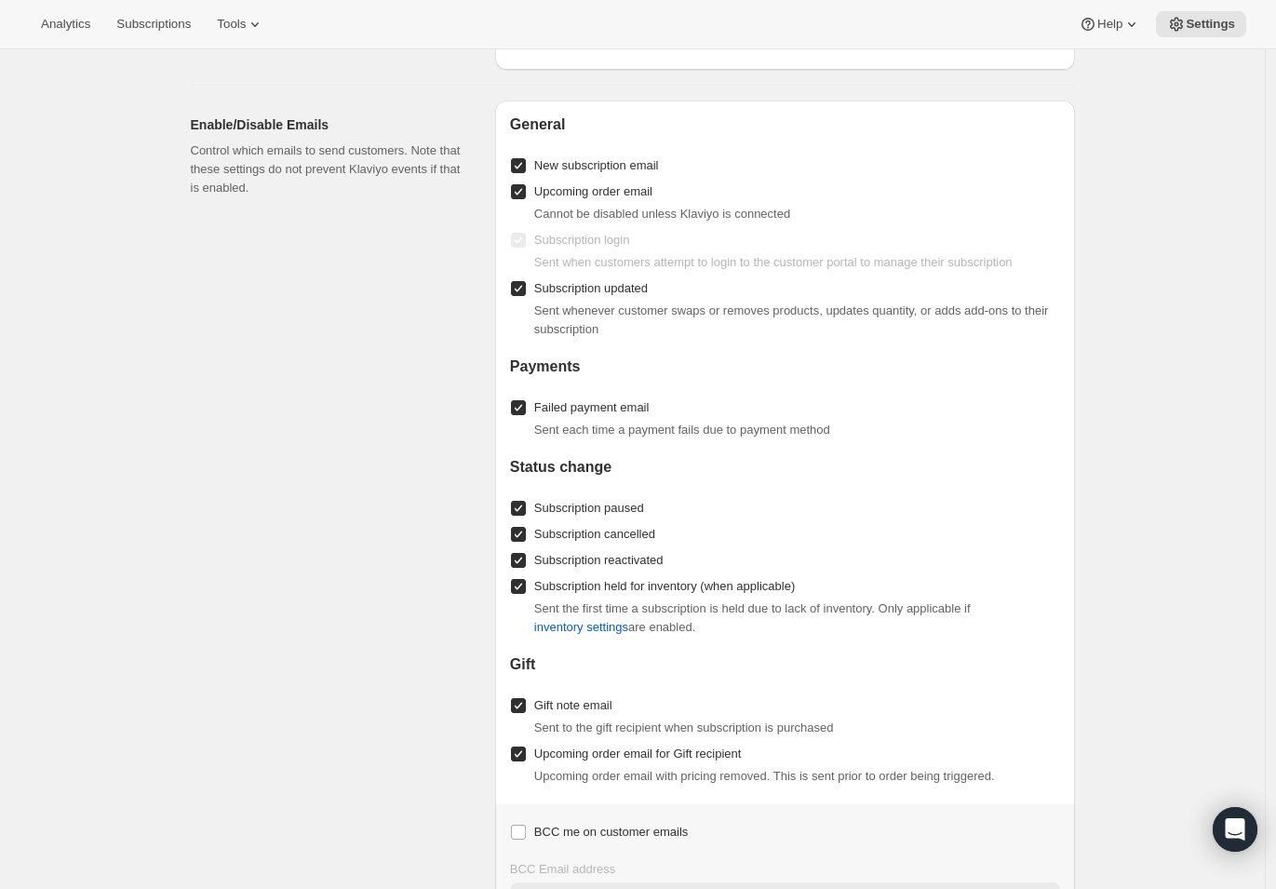
scroll to position [292, 0]
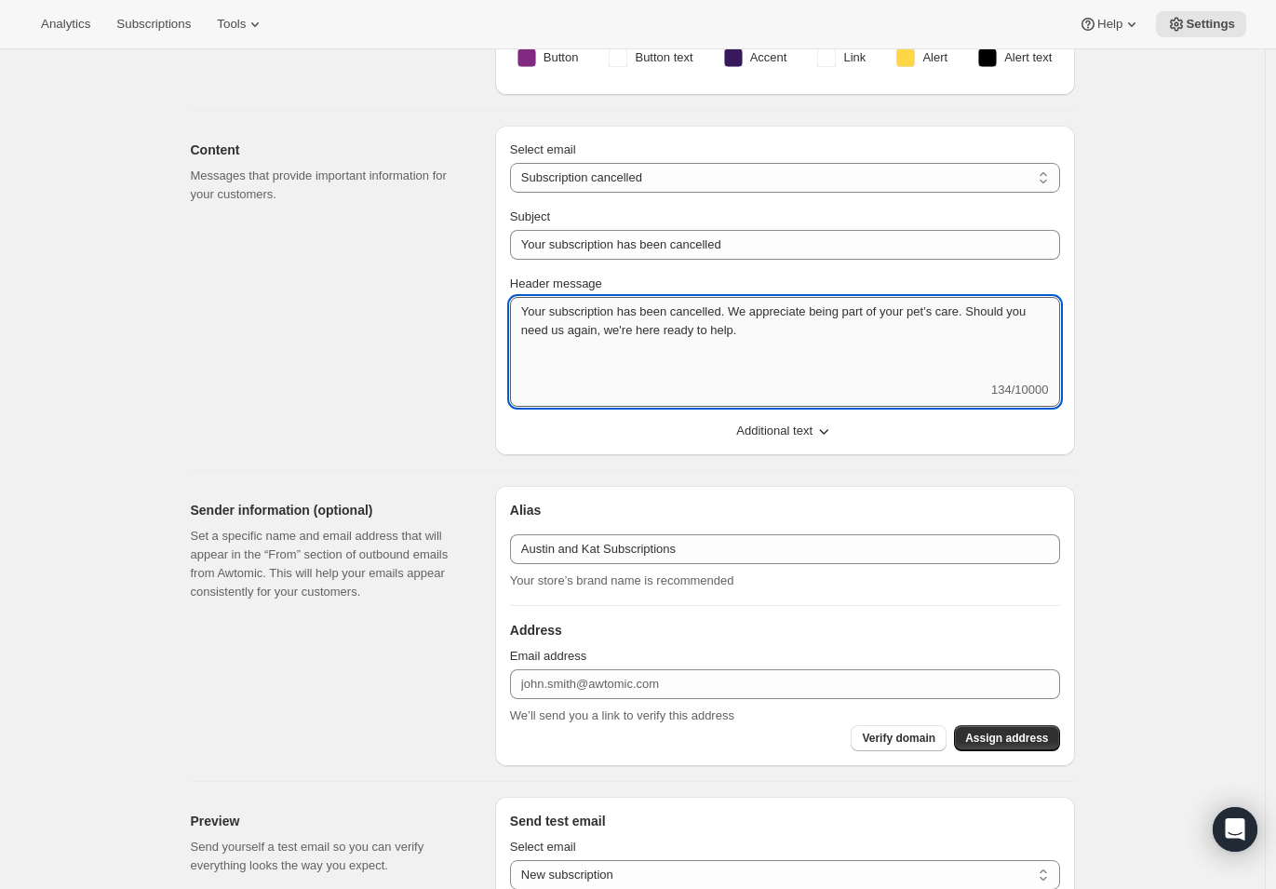
drag, startPoint x: 735, startPoint y: 330, endPoint x: 705, endPoint y: 329, distance: 29.8
click at [699, 329] on textarea "Your subscription has been cancelled. We appreciate being part of your pet’s ca…" at bounding box center [785, 339] width 550 height 84
click at [852, 325] on textarea "Your subscription has been cancelled. We appreciate being part of your pet’s ca…" at bounding box center [785, 339] width 550 height 84
drag, startPoint x: 1003, startPoint y: 312, endPoint x: 750, endPoint y: 305, distance: 252.4
click at [750, 305] on textarea "Your subscription has been cancelled. We appreciate being part of your pet’s ca…" at bounding box center [785, 339] width 550 height 84
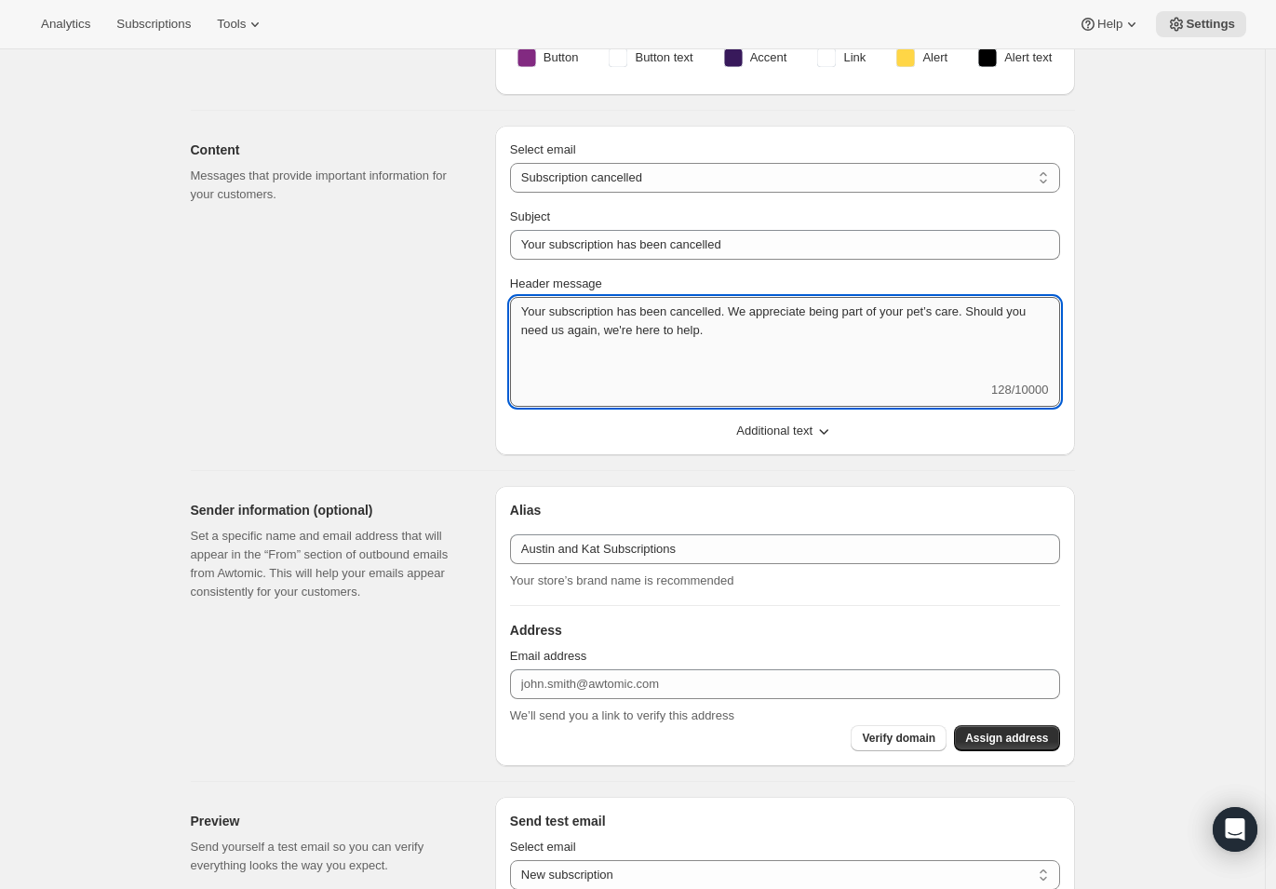
paste textarea "Thank you for trusting us to be part of your pet’s wellness journey."
type textarea "Your subscription has been cancelled. Thank you for trusting us to be part of y…"
click at [882, 330] on textarea "Your subscription has been cancelled. Thank you for trusting us to be part of y…" at bounding box center [785, 339] width 550 height 84
click at [889, 329] on textarea "Your subscription has been cancelled. Thank you for trusting us to be part of y…" at bounding box center [785, 339] width 550 height 84
click at [784, 332] on textarea "Your subscription has been cancelled. Thank you for trusting us to be part of y…" at bounding box center [785, 339] width 550 height 84
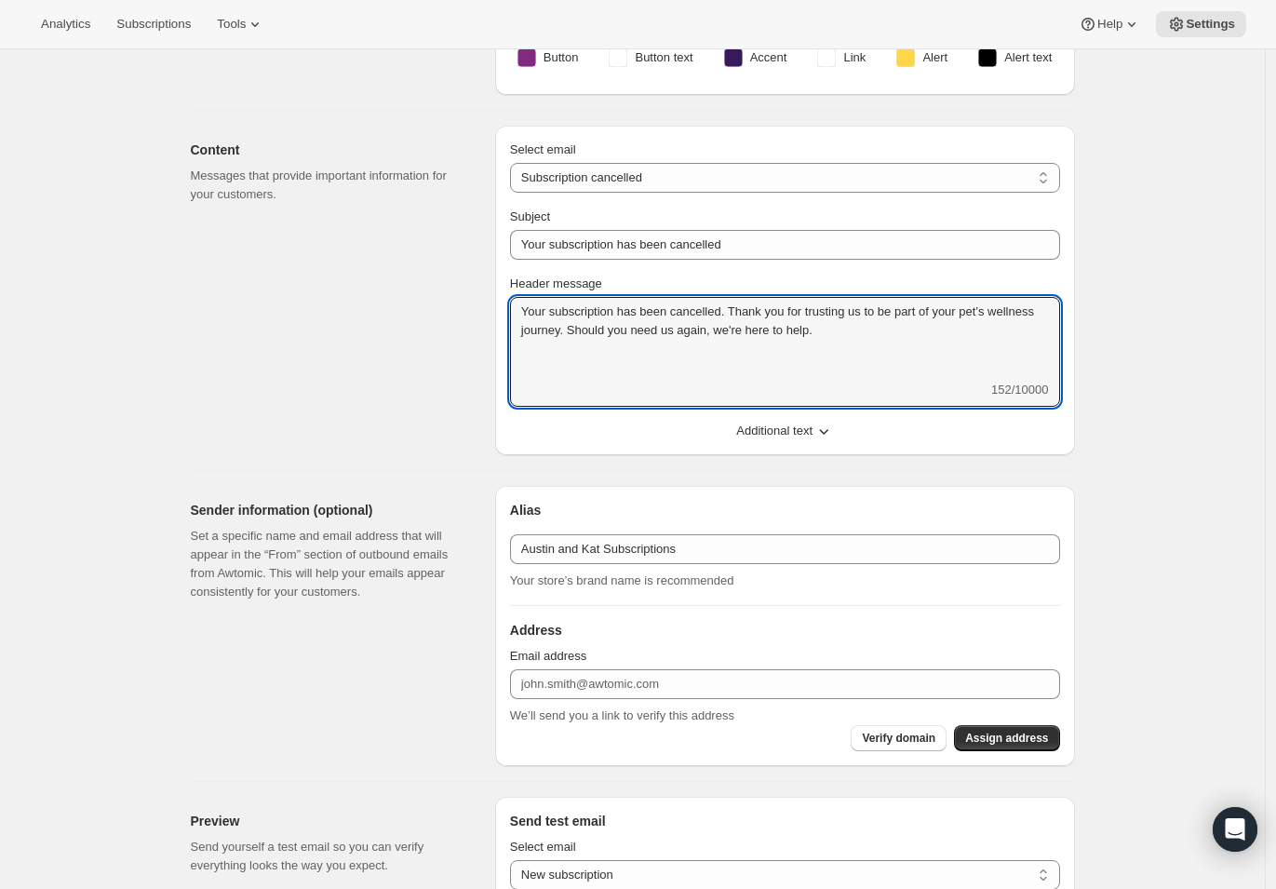
click at [827, 433] on icon "button" at bounding box center [824, 431] width 19 height 19
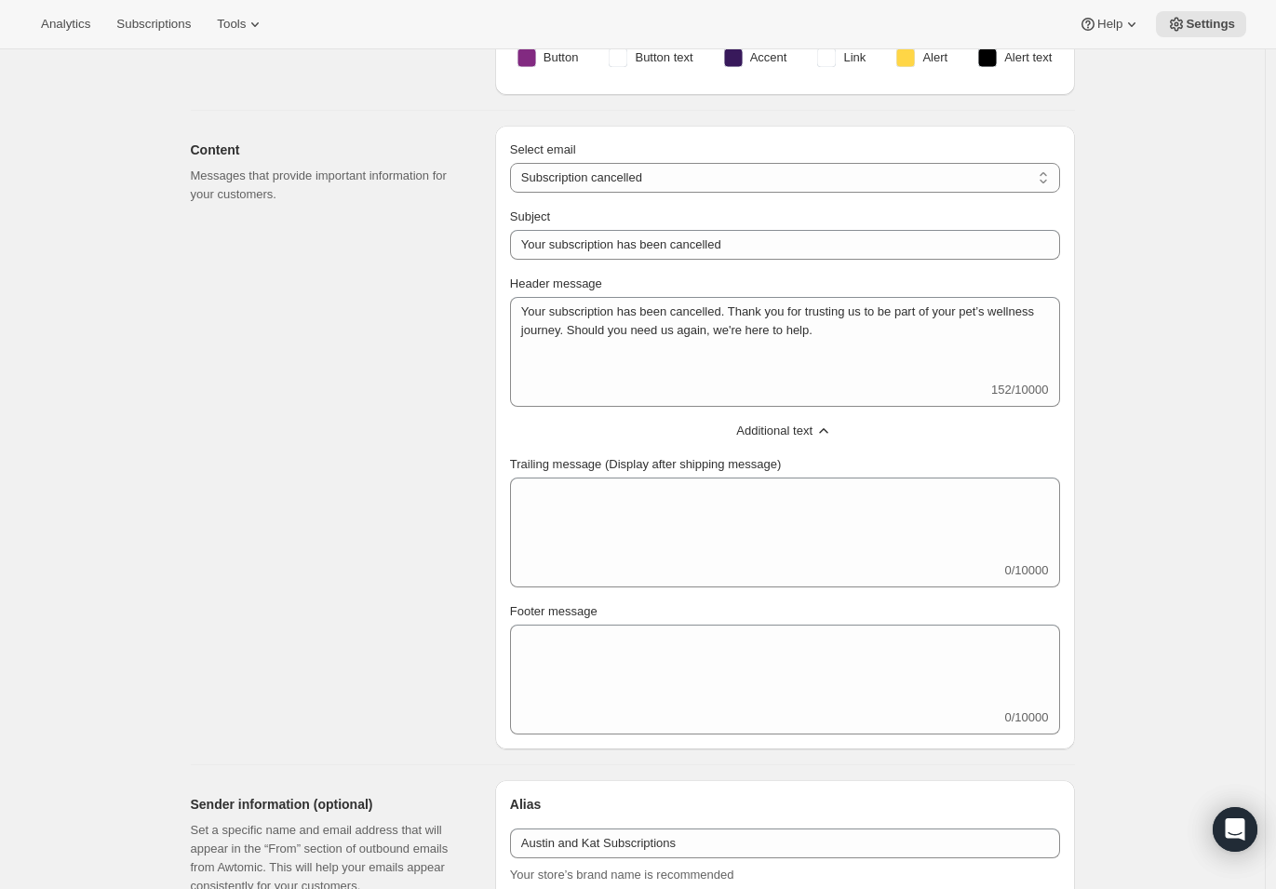
click at [828, 432] on icon "button" at bounding box center [824, 431] width 19 height 19
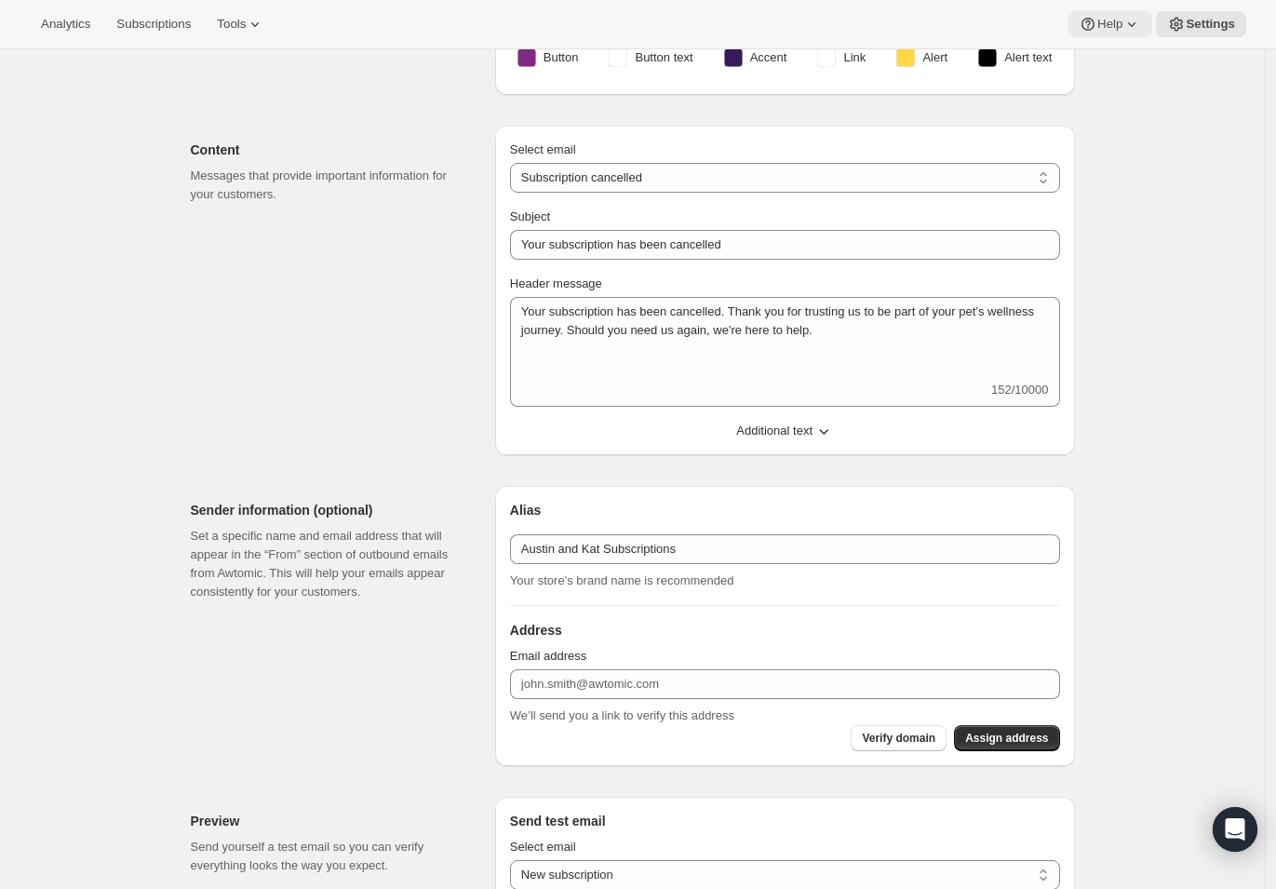
click at [1111, 27] on span "Help" at bounding box center [1110, 24] width 25 height 15
click at [1112, 82] on link "Help Center" at bounding box center [1105, 94] width 75 height 30
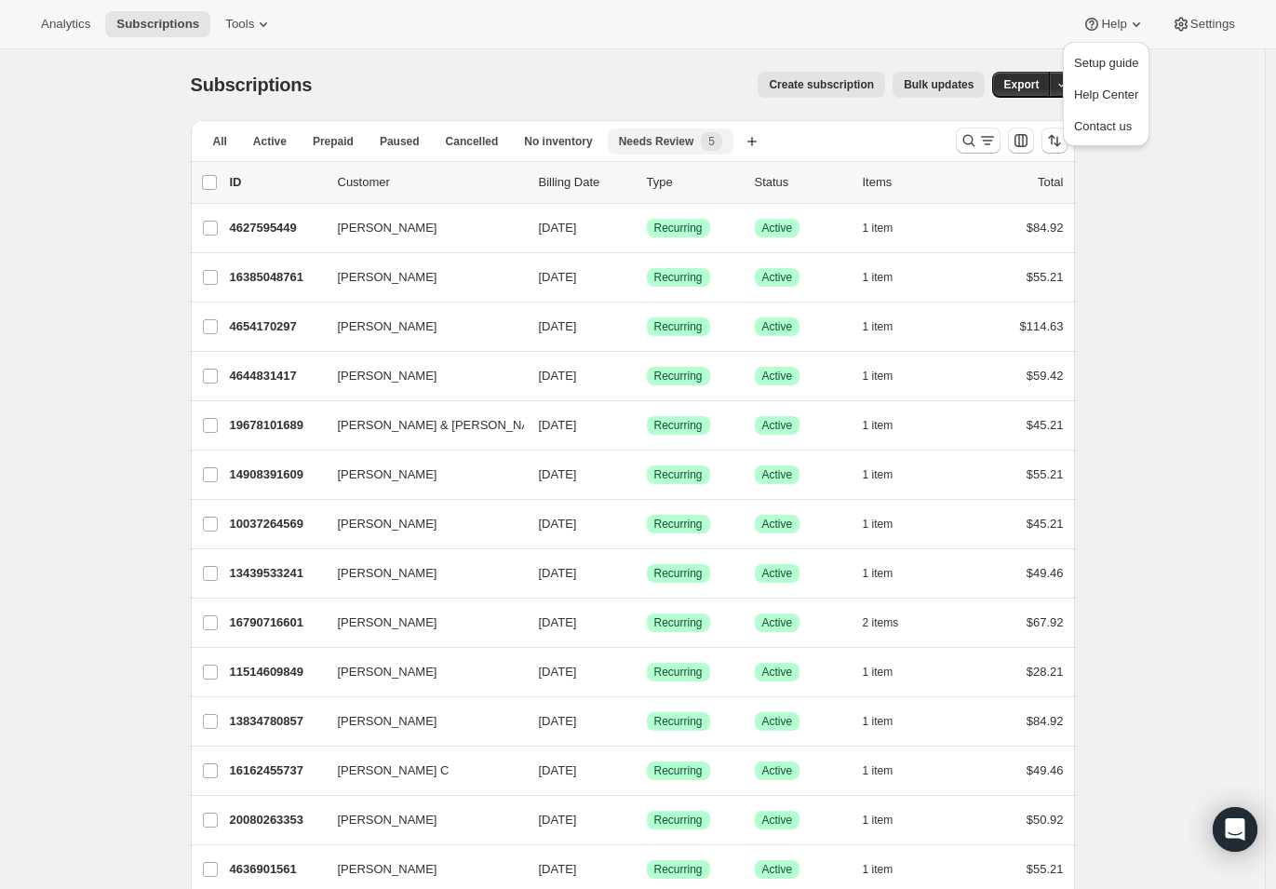
click at [687, 142] on span "Needs Review" at bounding box center [656, 141] width 75 height 15
click at [722, 141] on span "5" at bounding box center [711, 141] width 21 height 19
click at [690, 147] on span "Needs Review" at bounding box center [656, 141] width 75 height 15
